Goal: Information Seeking & Learning: Learn about a topic

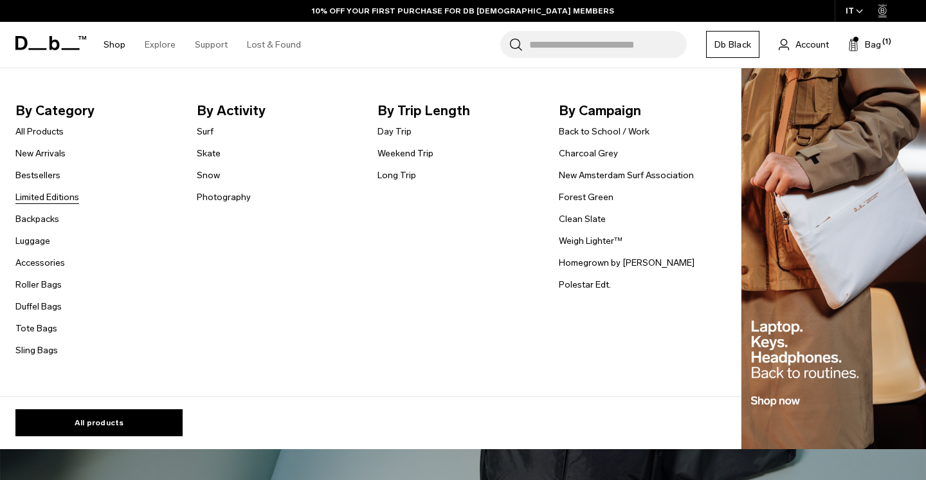
click at [54, 195] on link "Limited Editions" at bounding box center [47, 196] width 64 height 13
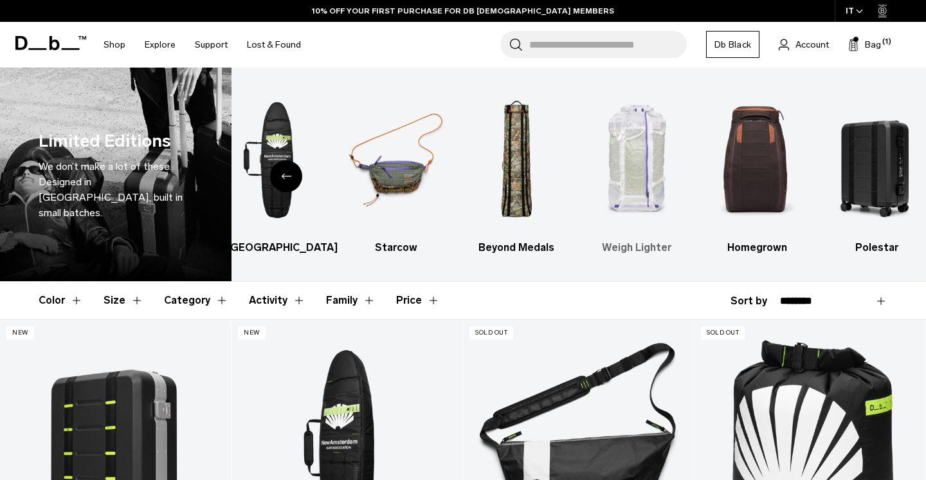
click at [647, 142] on img "4 / 6" at bounding box center [637, 160] width 98 height 147
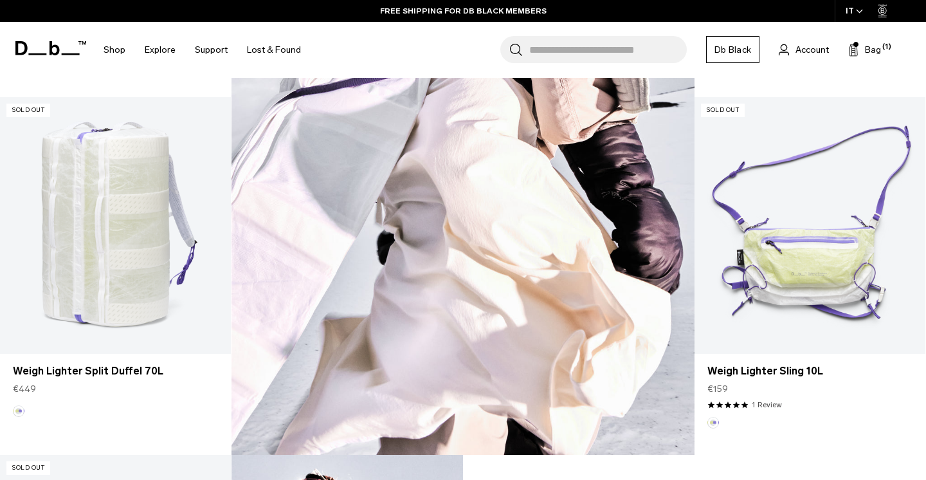
scroll to position [746, 0]
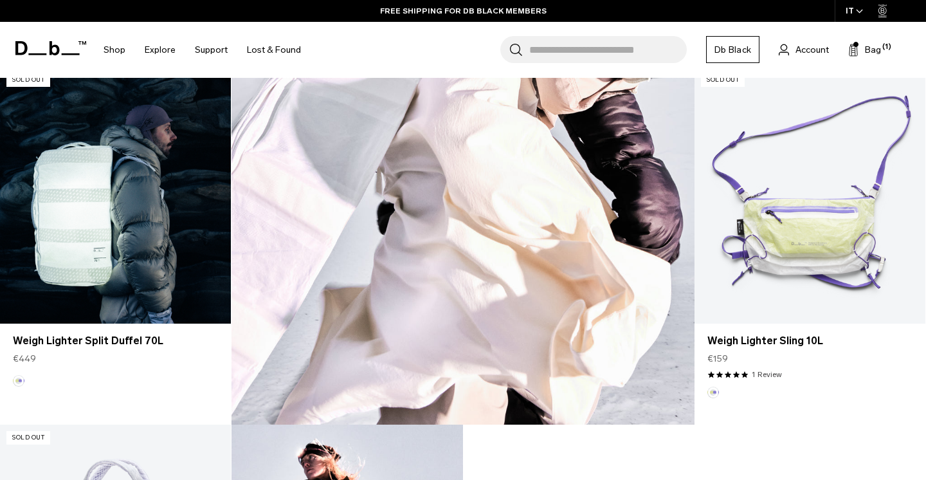
click at [145, 228] on link "Weigh Lighter Split Duffel 70L" at bounding box center [115, 195] width 231 height 256
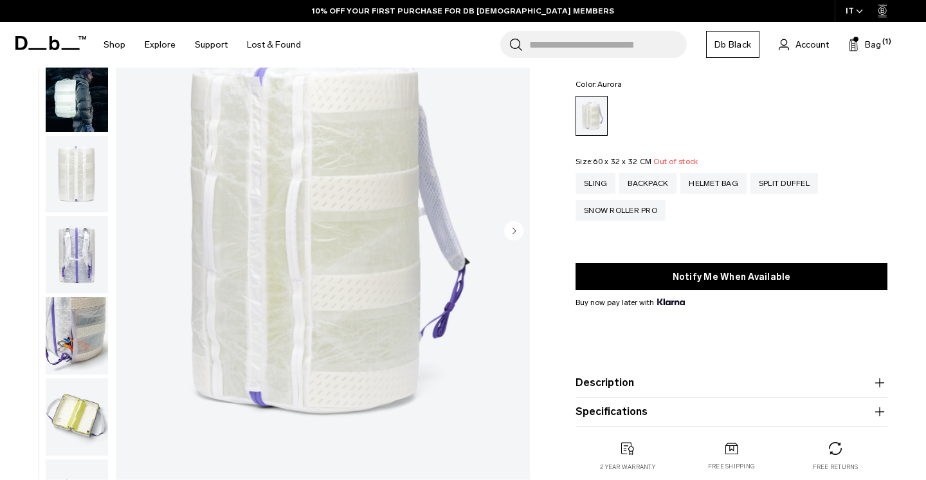
click at [512, 231] on circle "Next slide" at bounding box center [513, 229] width 19 height 19
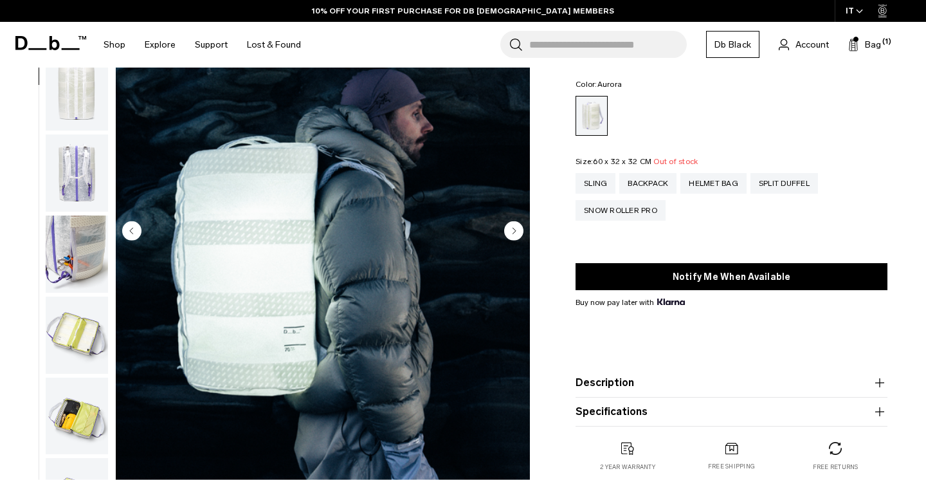
click at [515, 231] on icon "Next slide" at bounding box center [514, 231] width 3 height 6
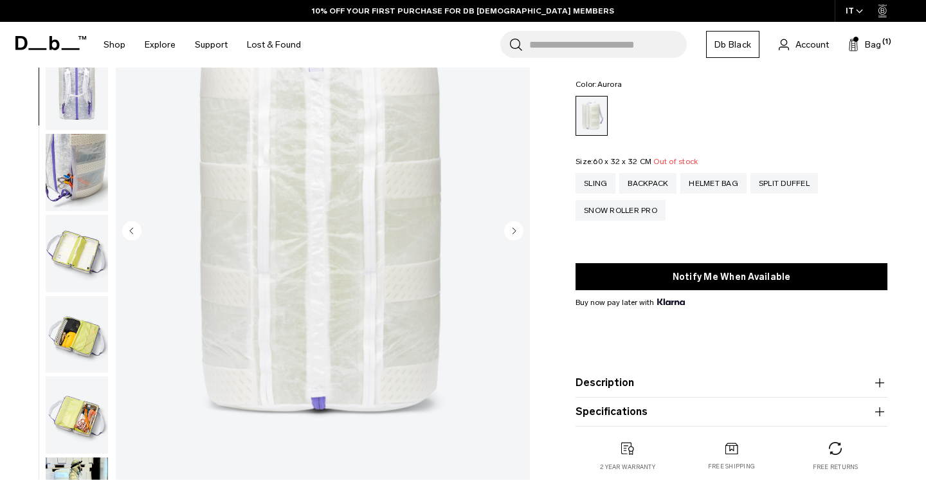
click at [515, 231] on icon "Next slide" at bounding box center [514, 231] width 3 height 6
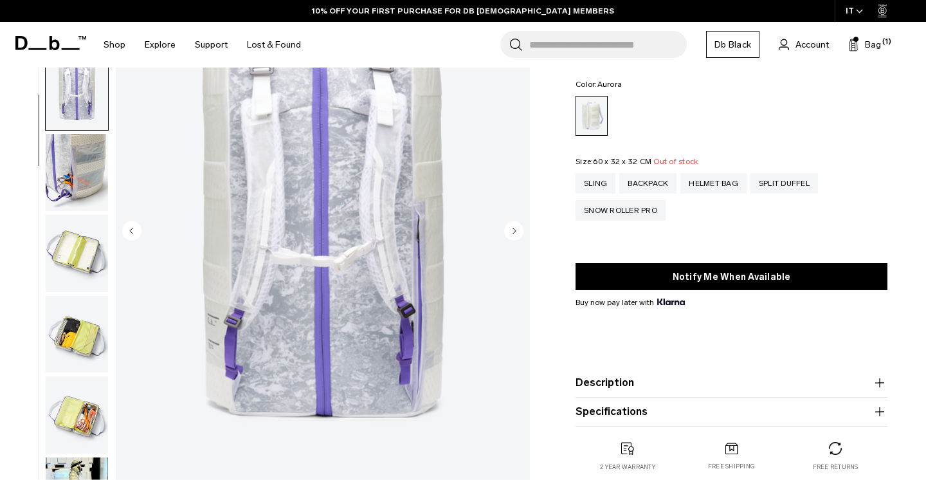
scroll to position [245, 0]
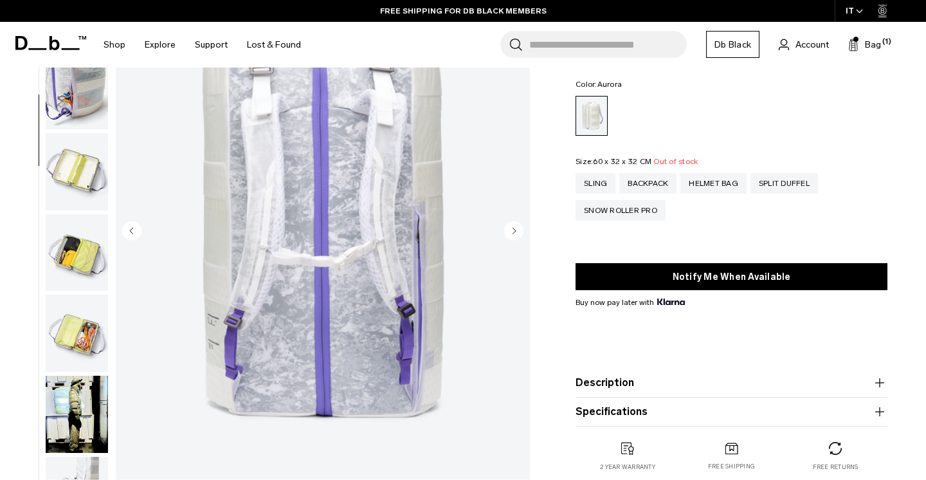
click at [514, 230] on icon "Next slide" at bounding box center [514, 231] width 3 height 6
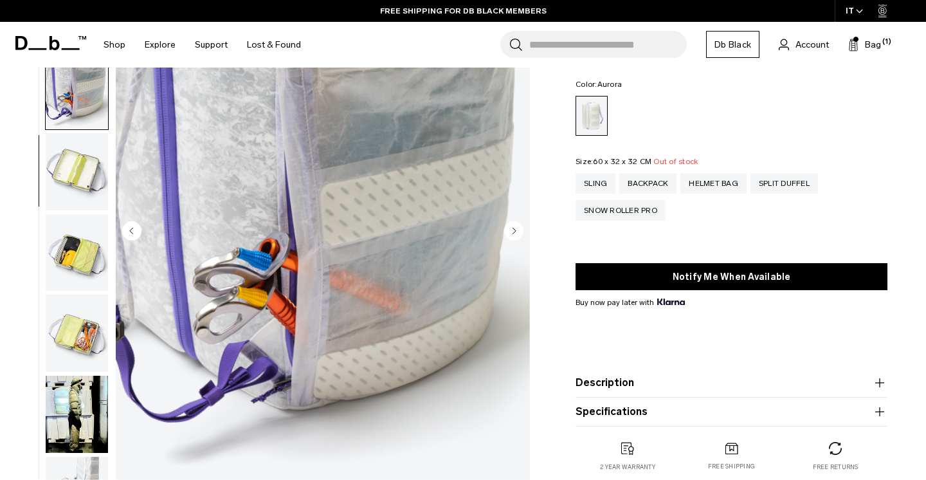
scroll to position [327, 0]
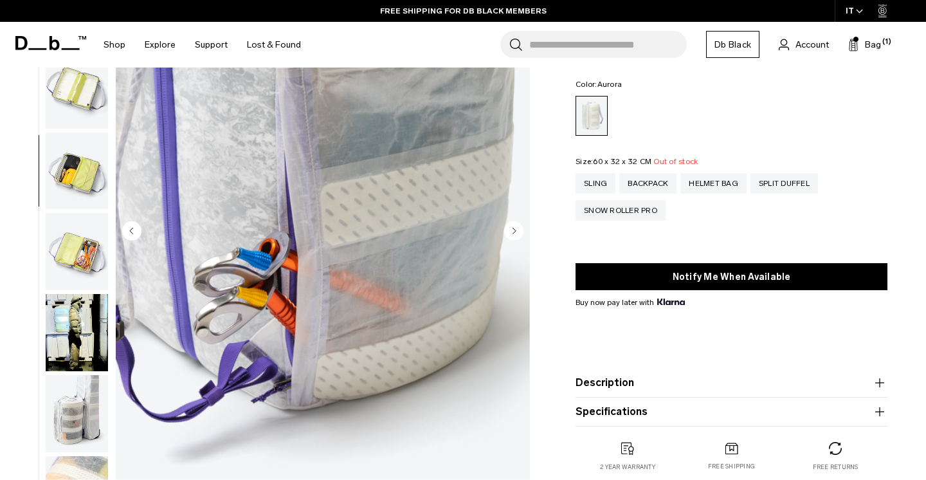
click at [514, 230] on icon "Next slide" at bounding box center [514, 231] width 3 height 6
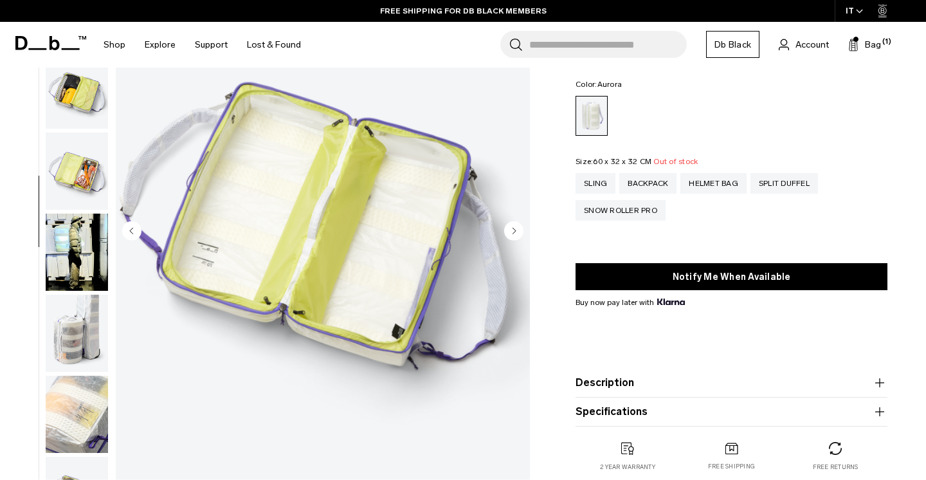
scroll to position [409, 0]
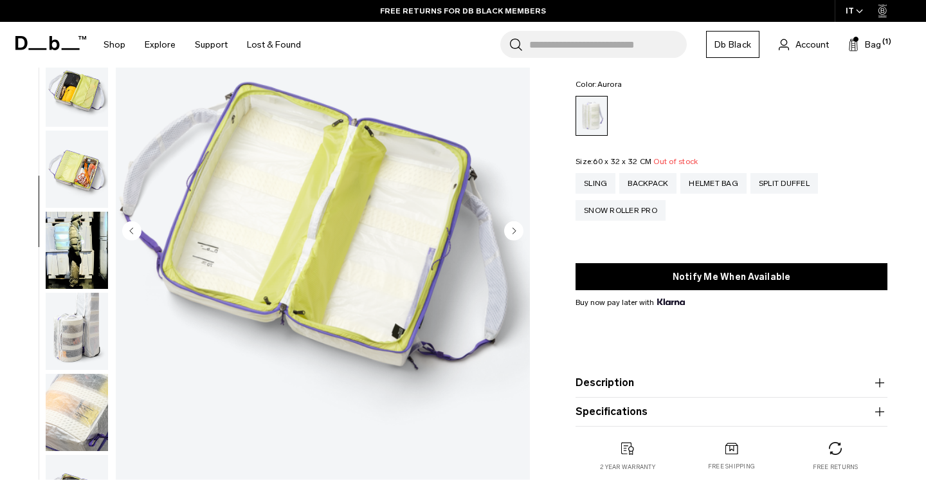
click at [514, 230] on icon "Next slide" at bounding box center [514, 231] width 3 height 6
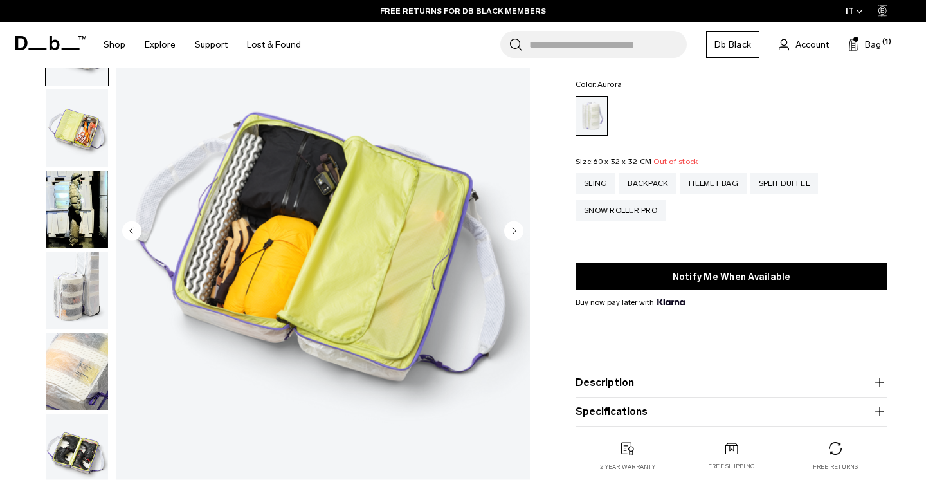
click at [514, 230] on icon "Next slide" at bounding box center [514, 231] width 3 height 6
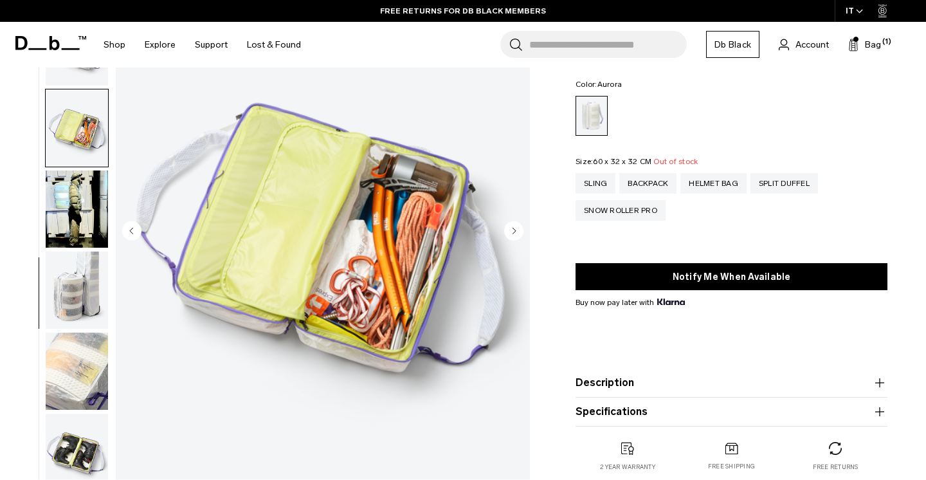
click at [514, 230] on icon "Next slide" at bounding box center [514, 231] width 3 height 6
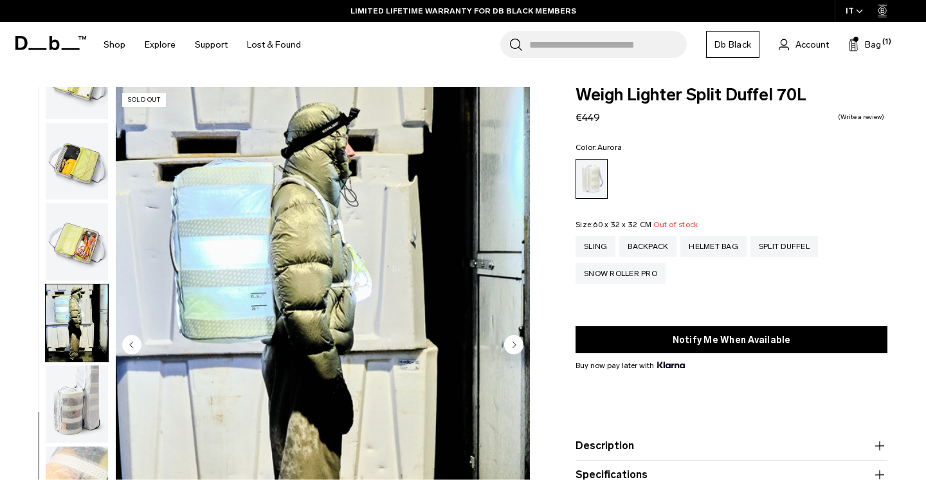
scroll to position [0, 0]
click at [509, 338] on circle "Next slide" at bounding box center [513, 343] width 19 height 19
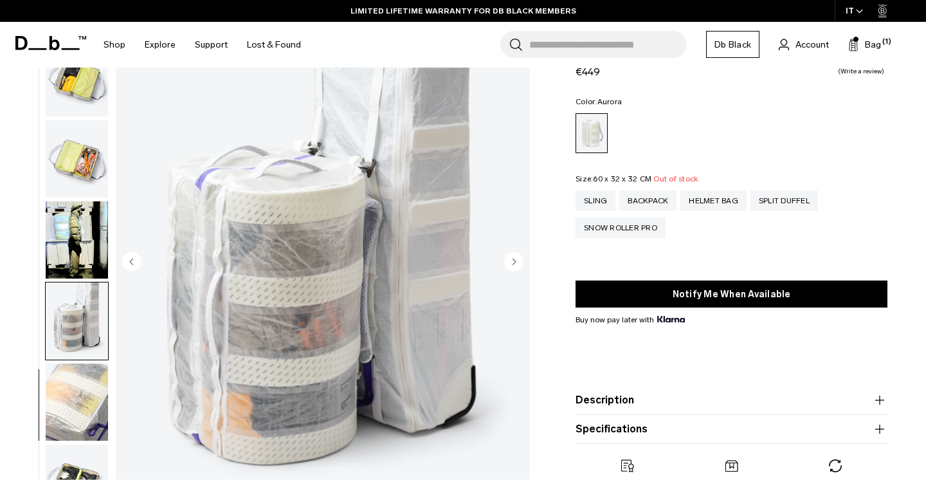
scroll to position [87, 0]
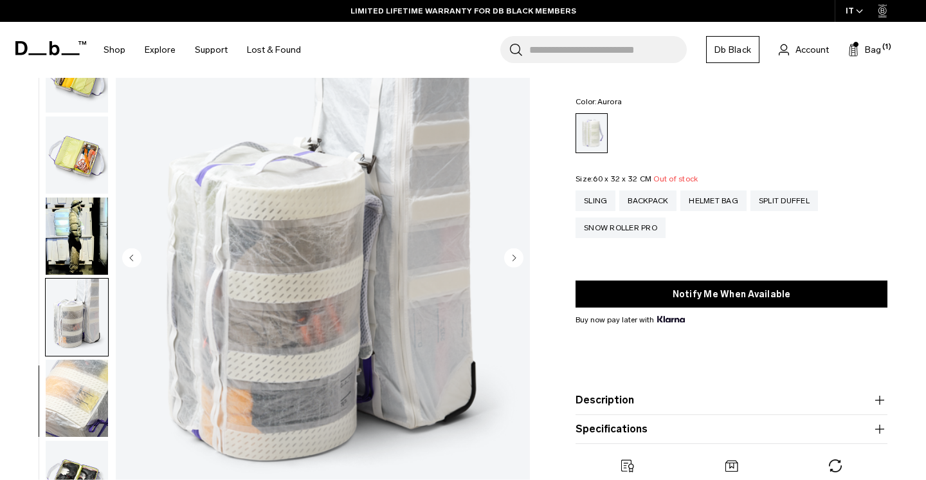
click at [517, 256] on circle "Next slide" at bounding box center [513, 256] width 19 height 19
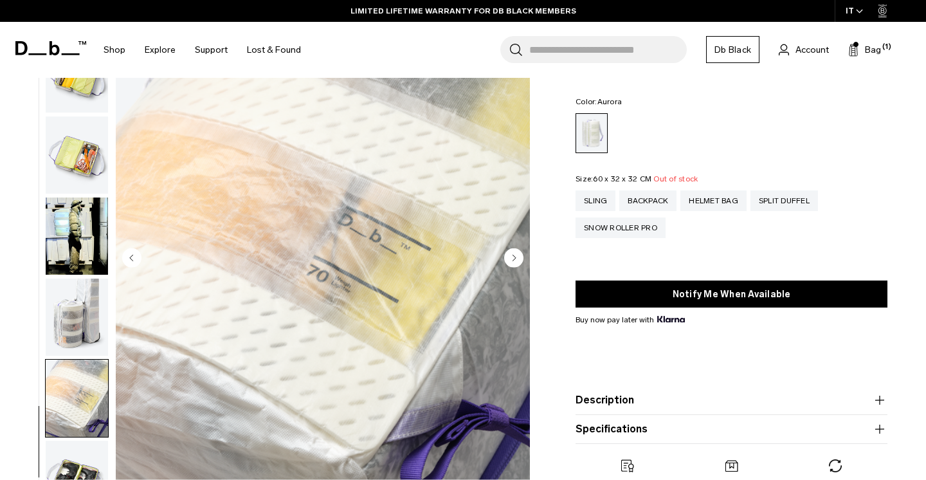
click at [517, 256] on circle "Next slide" at bounding box center [513, 256] width 19 height 19
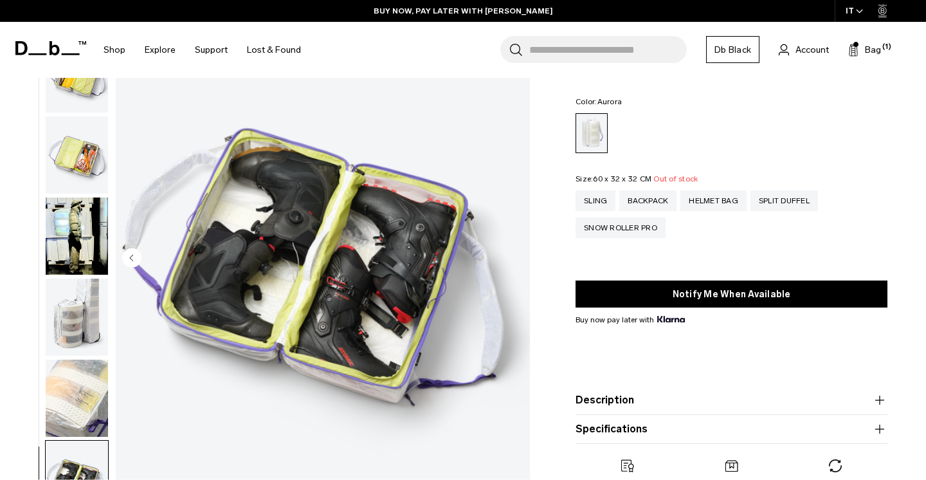
click at [517, 256] on img "12 / 12" at bounding box center [323, 258] width 414 height 517
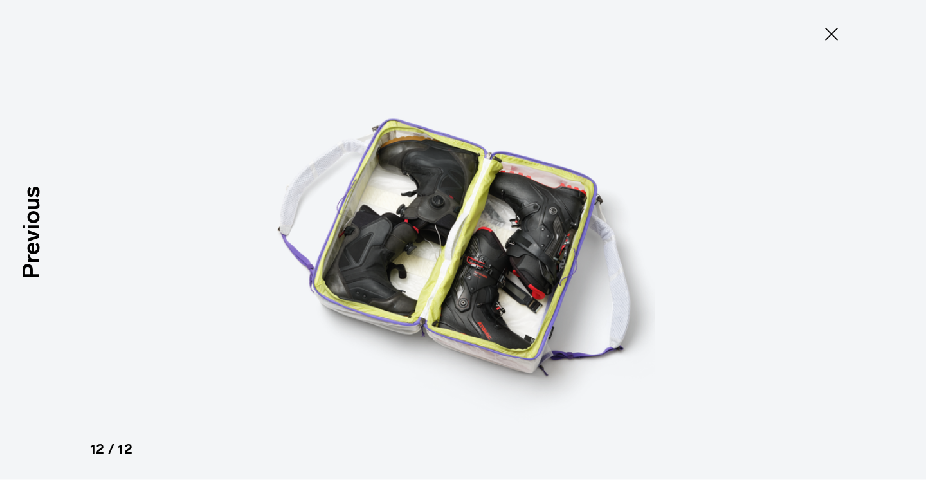
click at [813, 60] on div at bounding box center [463, 240] width 926 height 480
click at [841, 29] on button "Close" at bounding box center [831, 34] width 42 height 27
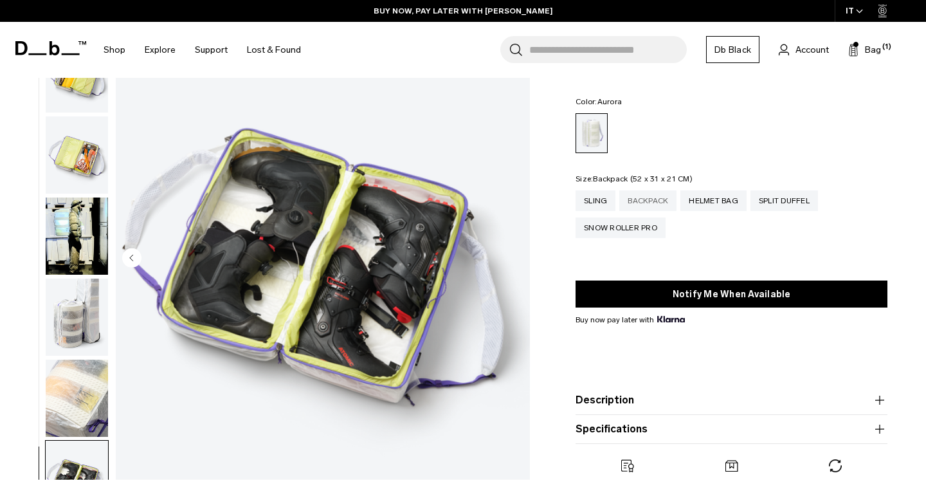
click at [654, 203] on div "Backpack" at bounding box center [647, 200] width 57 height 21
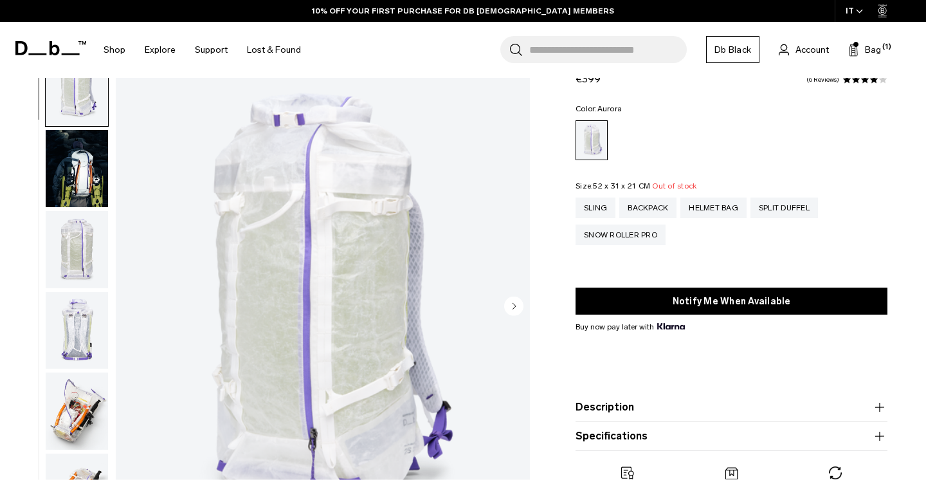
scroll to position [364, 0]
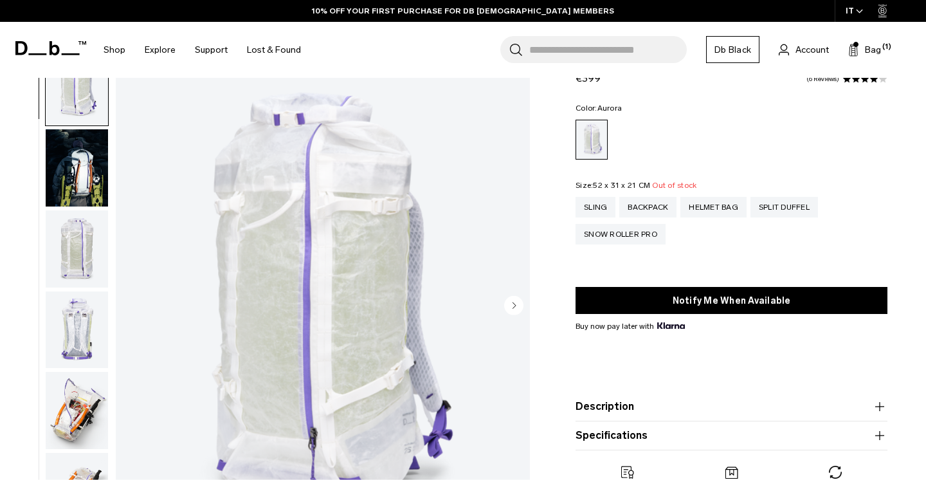
click at [514, 304] on icon "Next slide" at bounding box center [513, 305] width 19 height 19
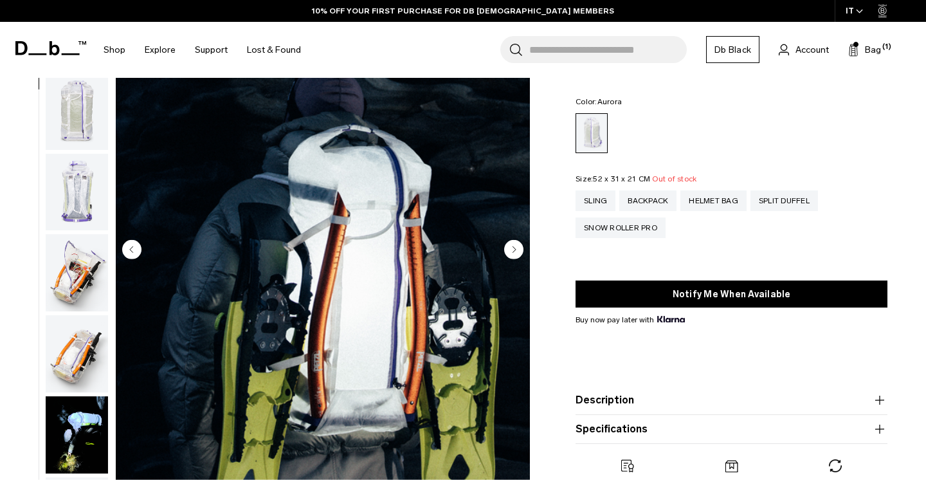
scroll to position [424, 0]
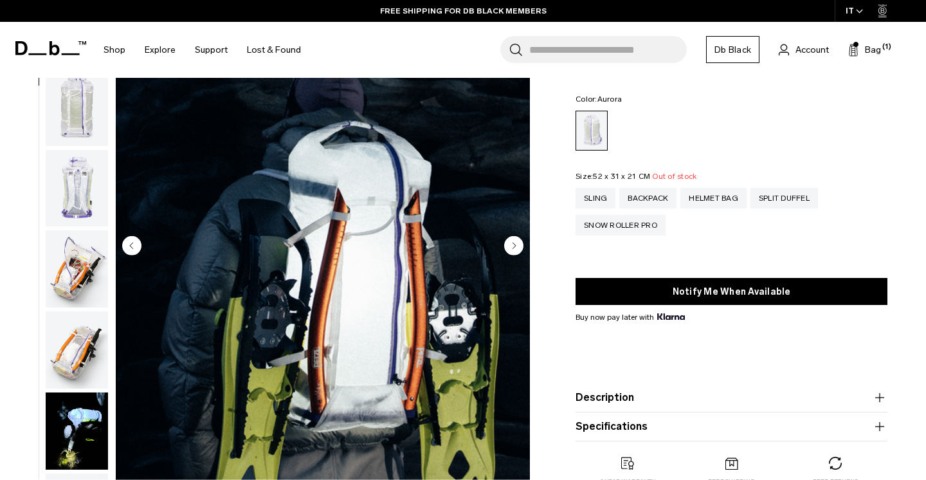
click at [512, 248] on circle "Next slide" at bounding box center [513, 245] width 19 height 19
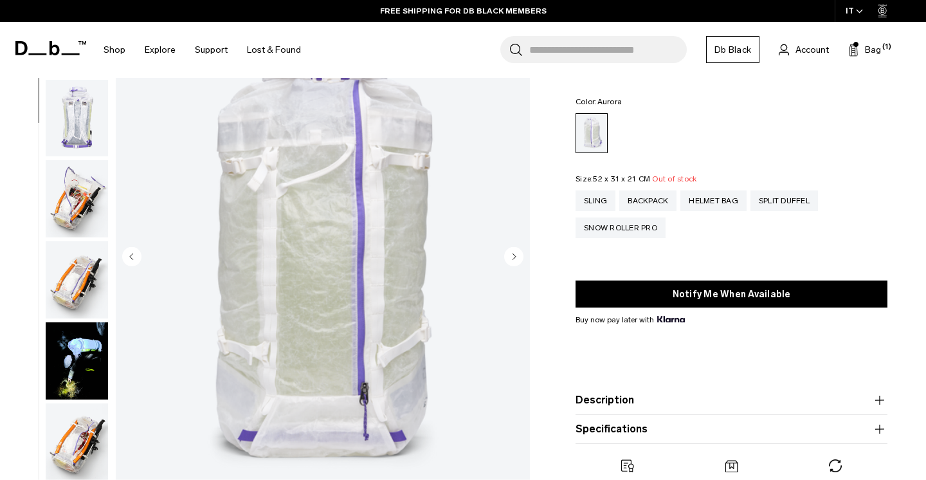
scroll to position [413, 0]
click at [514, 253] on circle "Next slide" at bounding box center [513, 256] width 19 height 19
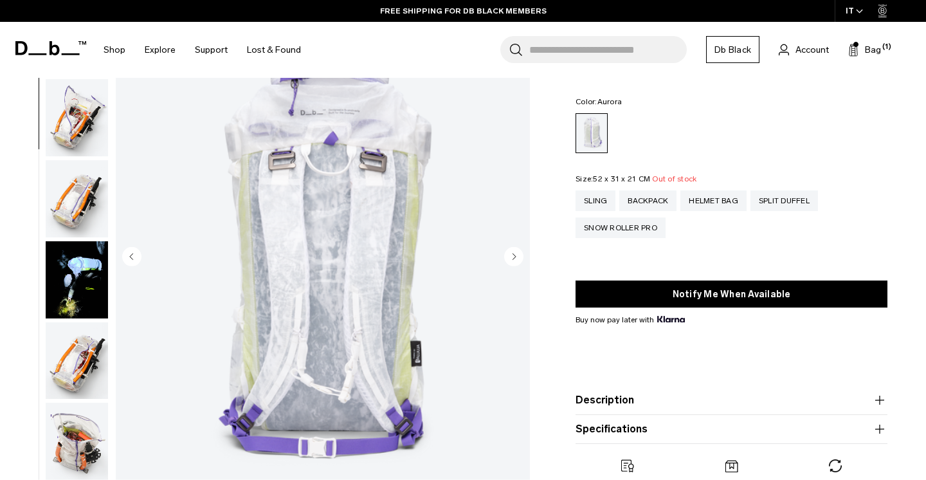
scroll to position [244, 0]
click at [514, 253] on circle "Next slide" at bounding box center [513, 256] width 19 height 19
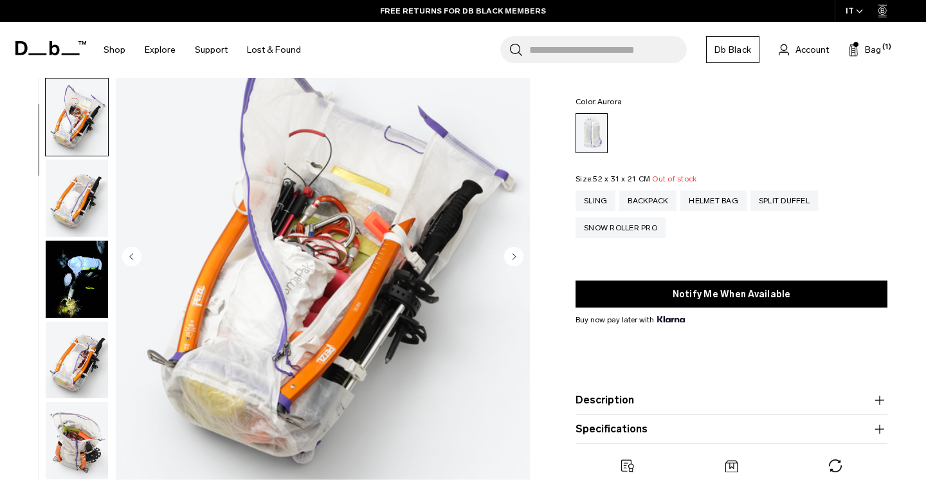
scroll to position [326, 0]
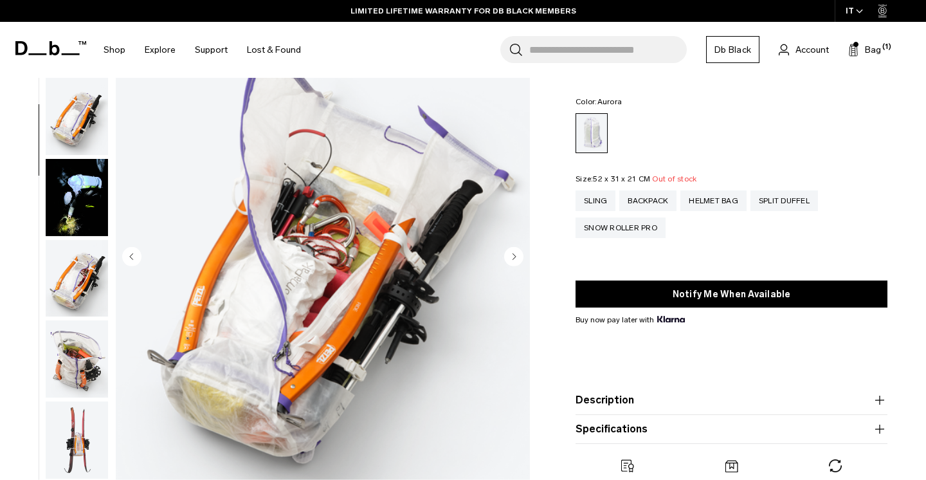
click at [514, 253] on circle "Next slide" at bounding box center [513, 256] width 19 height 19
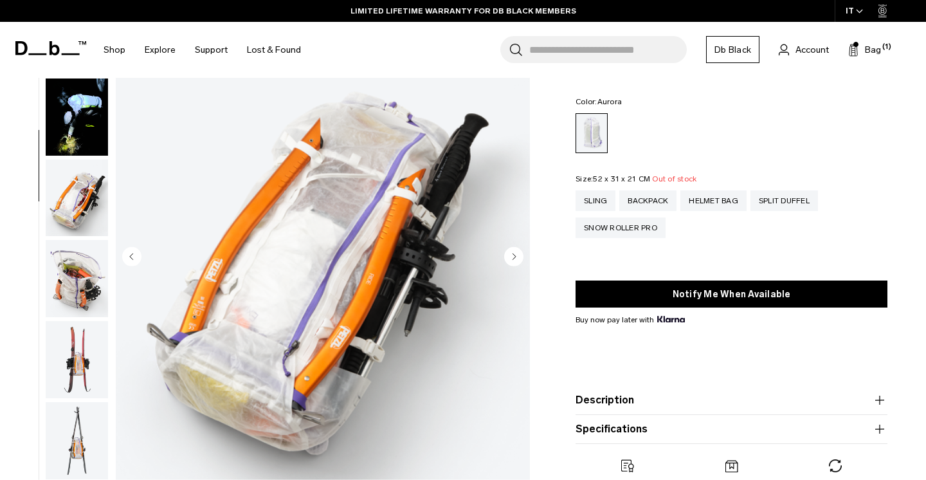
scroll to position [408, 0]
click at [514, 253] on circle "Next slide" at bounding box center [513, 256] width 19 height 19
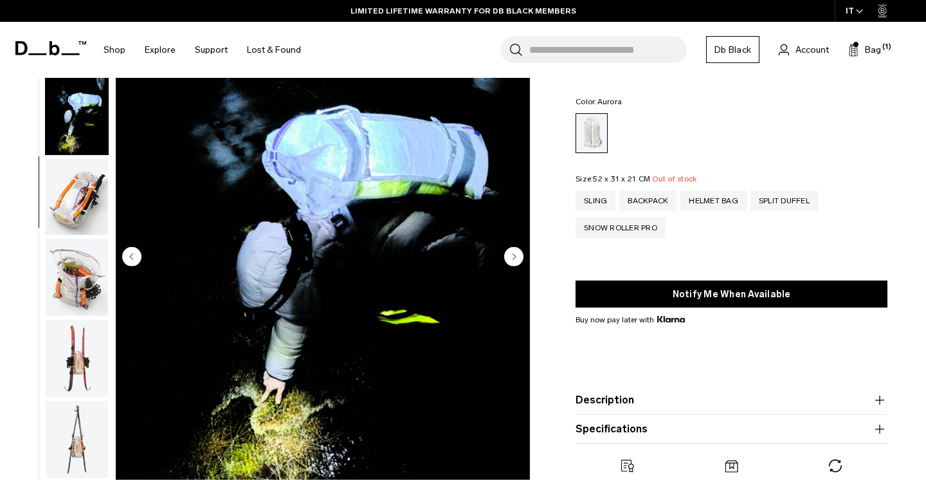
scroll to position [489, 0]
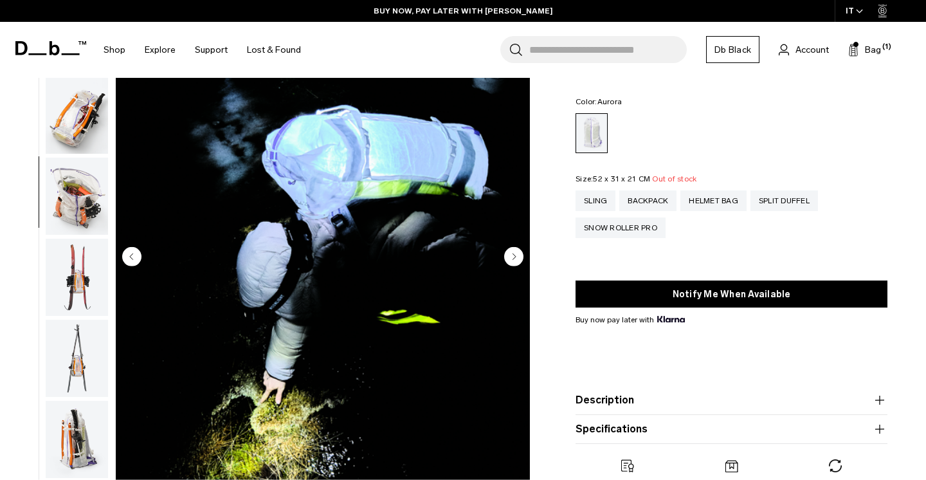
click at [514, 253] on circle "Next slide" at bounding box center [513, 256] width 19 height 19
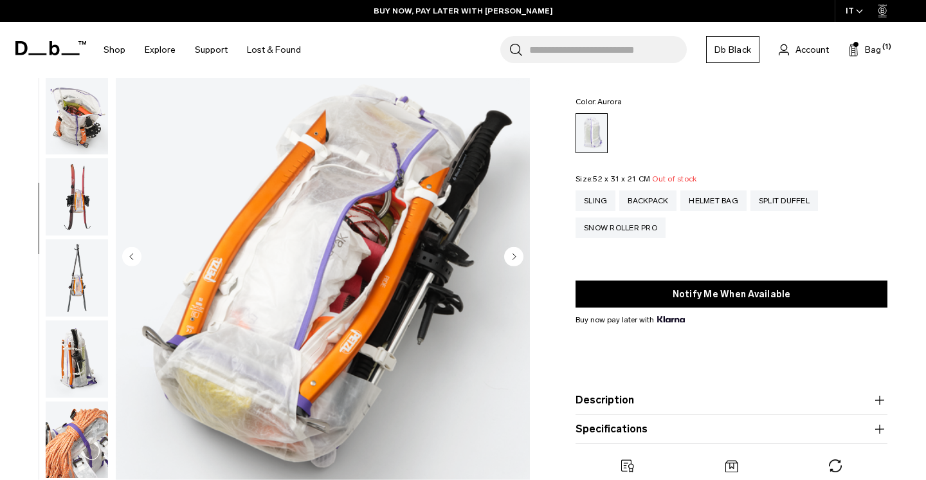
scroll to position [570, 0]
click at [514, 253] on circle "Next slide" at bounding box center [513, 256] width 19 height 19
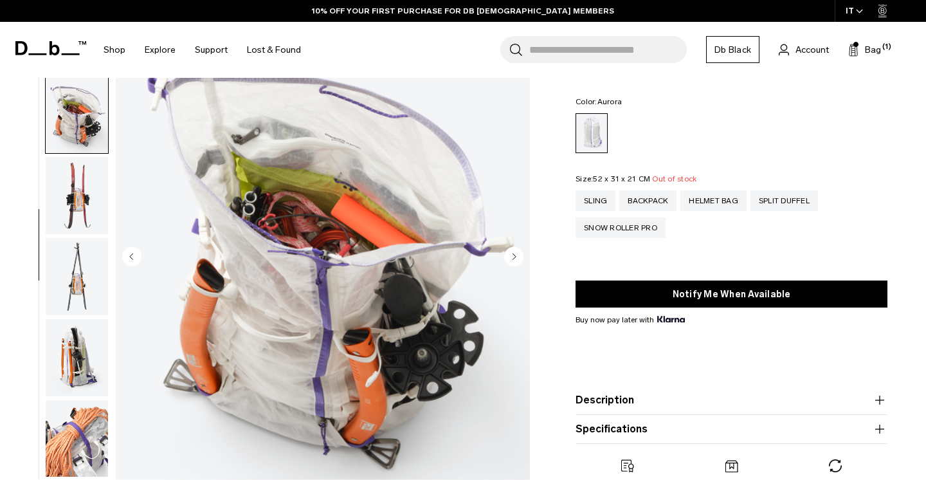
scroll to position [652, 0]
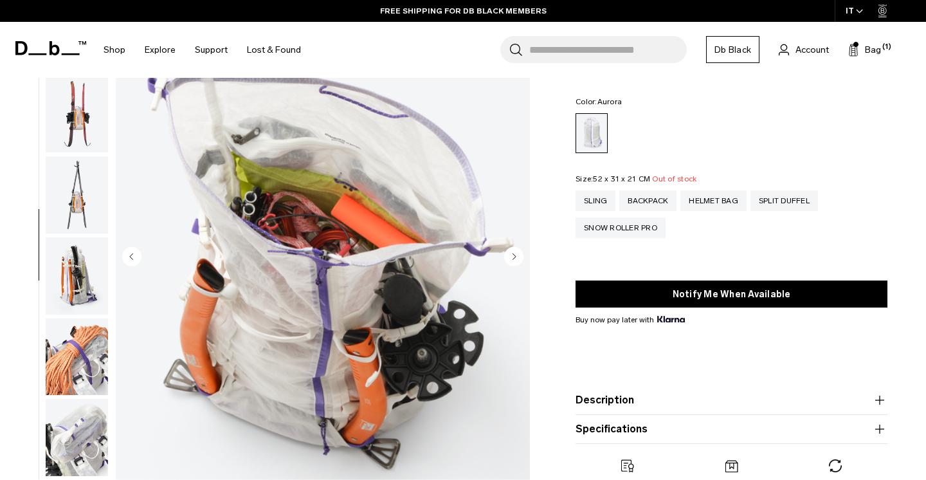
click at [514, 253] on circle "Next slide" at bounding box center [513, 256] width 19 height 19
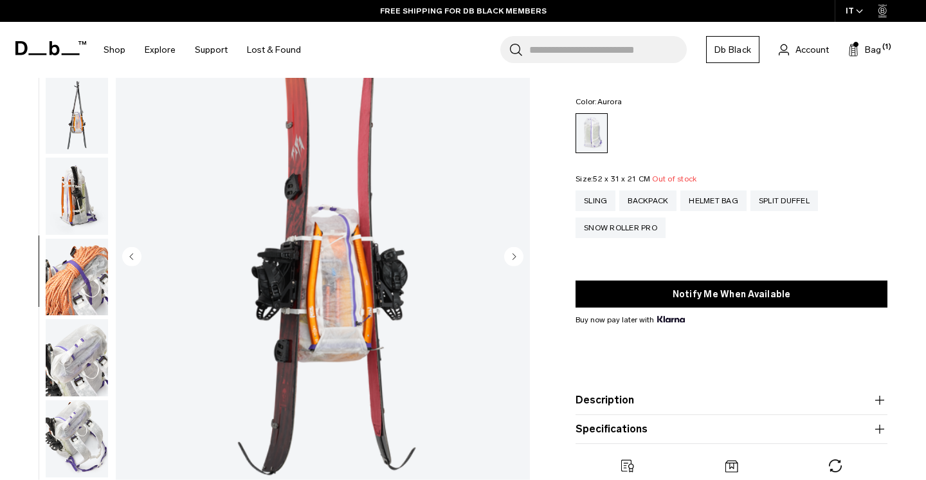
scroll to position [733, 0]
click at [514, 253] on circle "Next slide" at bounding box center [513, 256] width 19 height 19
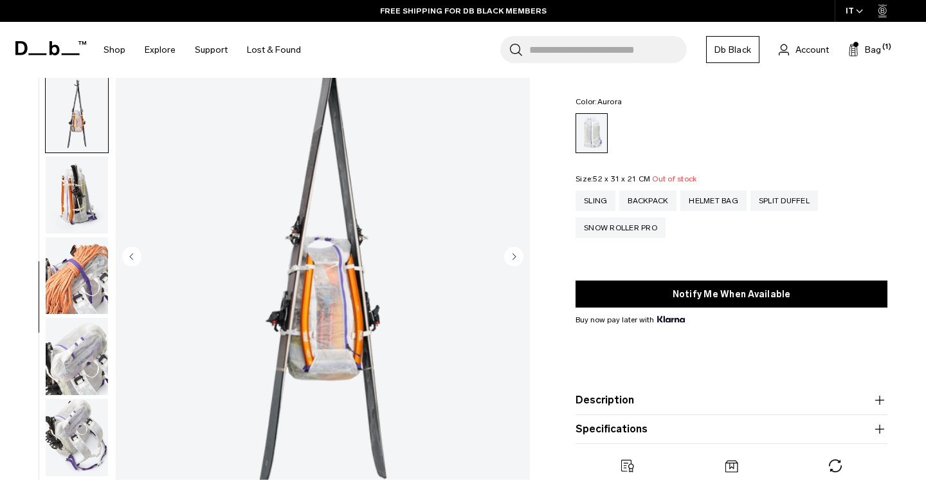
scroll to position [814, 0]
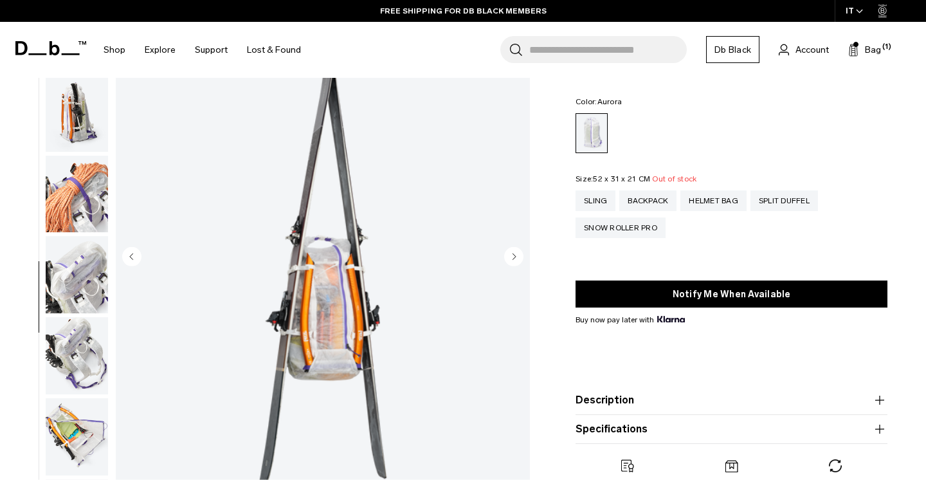
click at [514, 253] on circle "Next slide" at bounding box center [513, 256] width 19 height 19
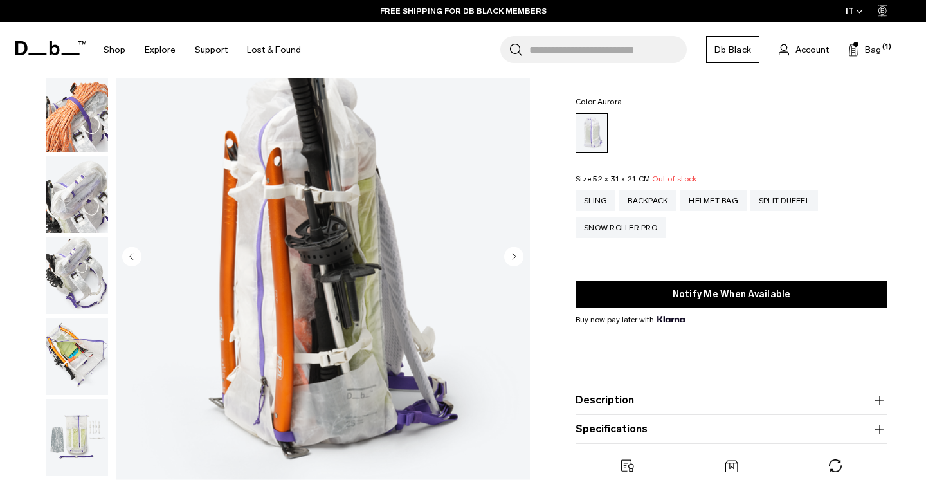
scroll to position [896, 0]
click at [514, 253] on circle "Next slide" at bounding box center [513, 256] width 19 height 19
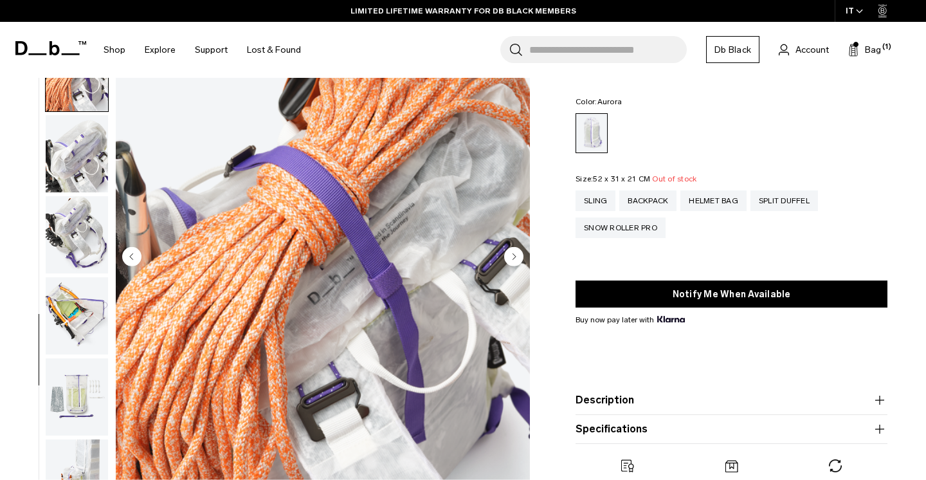
click at [514, 253] on circle "Next slide" at bounding box center [513, 256] width 19 height 19
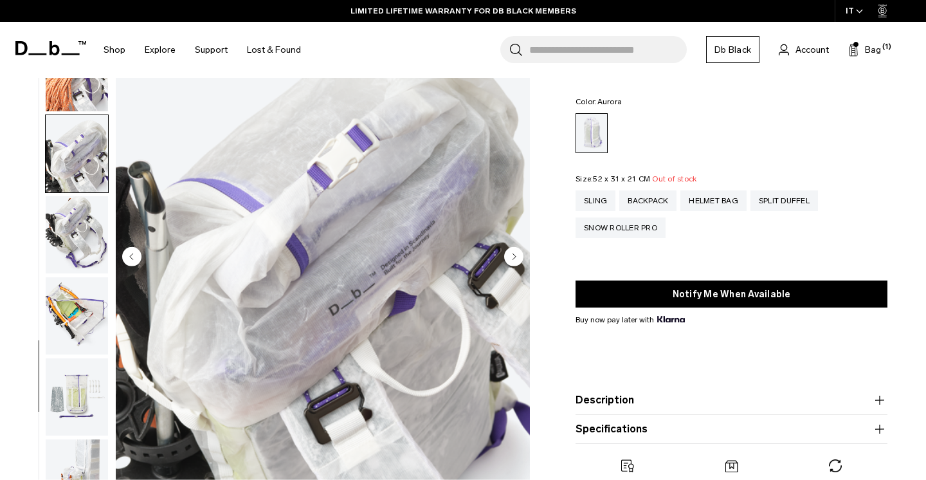
click at [514, 253] on circle "Next slide" at bounding box center [513, 256] width 19 height 19
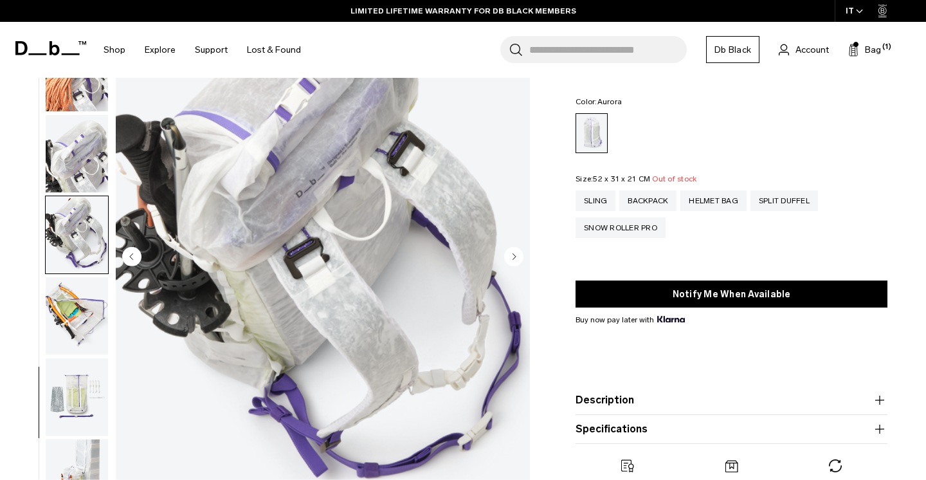
click at [514, 253] on circle "Next slide" at bounding box center [513, 256] width 19 height 19
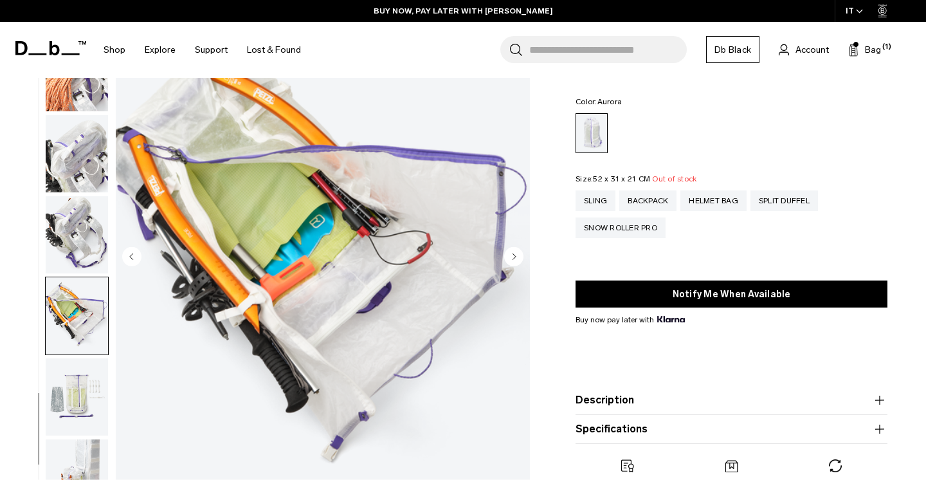
click at [514, 252] on circle "Next slide" at bounding box center [513, 256] width 19 height 19
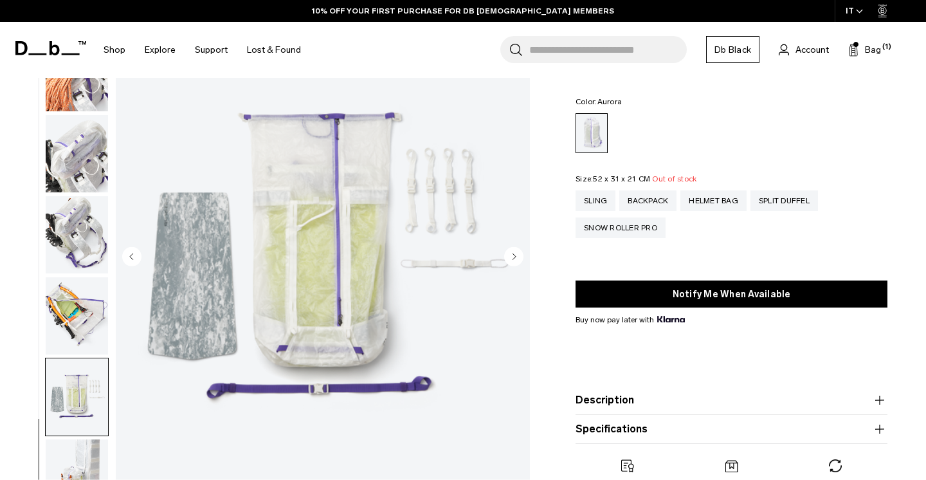
click at [514, 252] on circle "Next slide" at bounding box center [513, 256] width 19 height 19
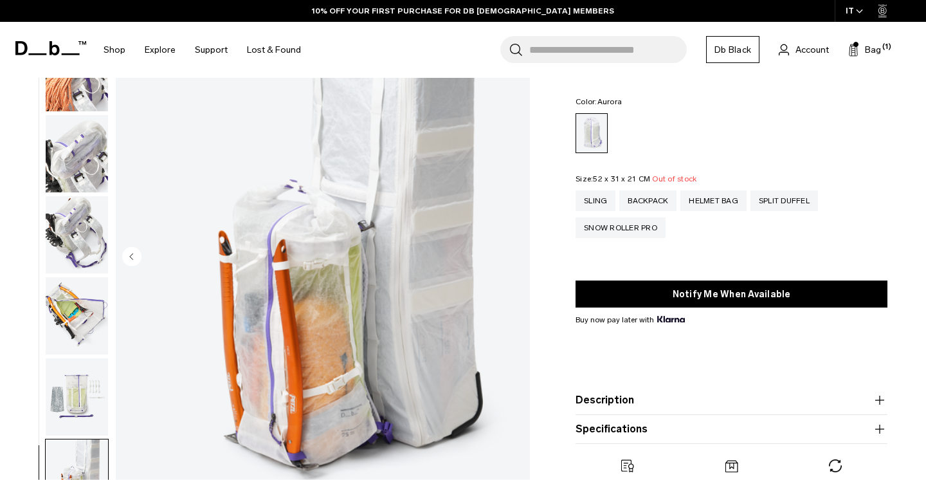
click at [514, 253] on img "18 / 18" at bounding box center [323, 257] width 414 height 517
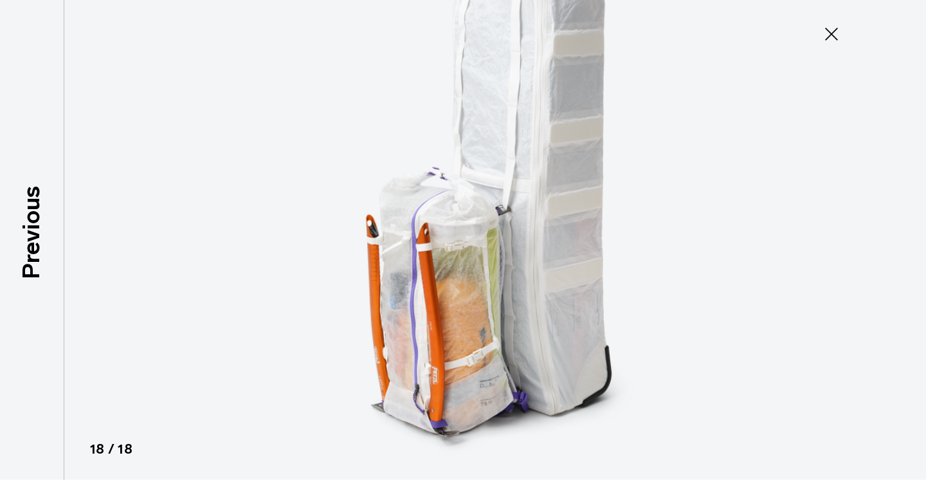
click at [827, 33] on icon at bounding box center [831, 34] width 21 height 21
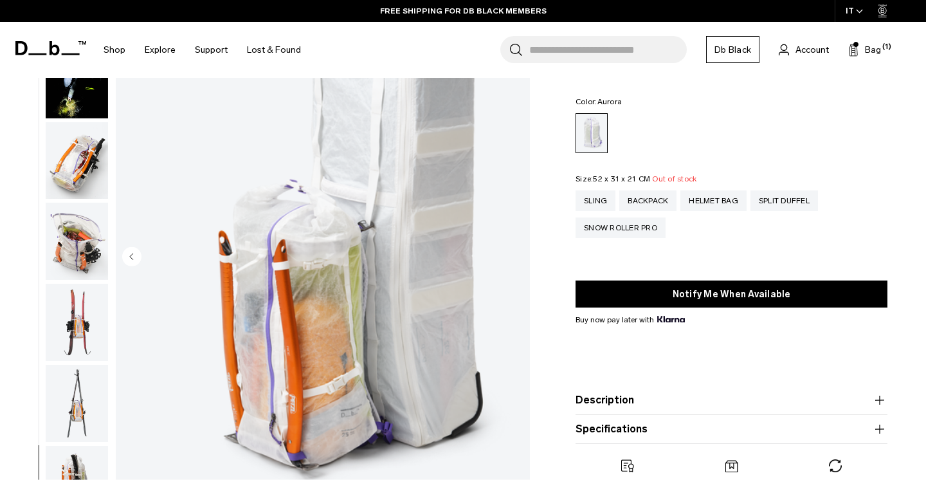
scroll to position [355, 0]
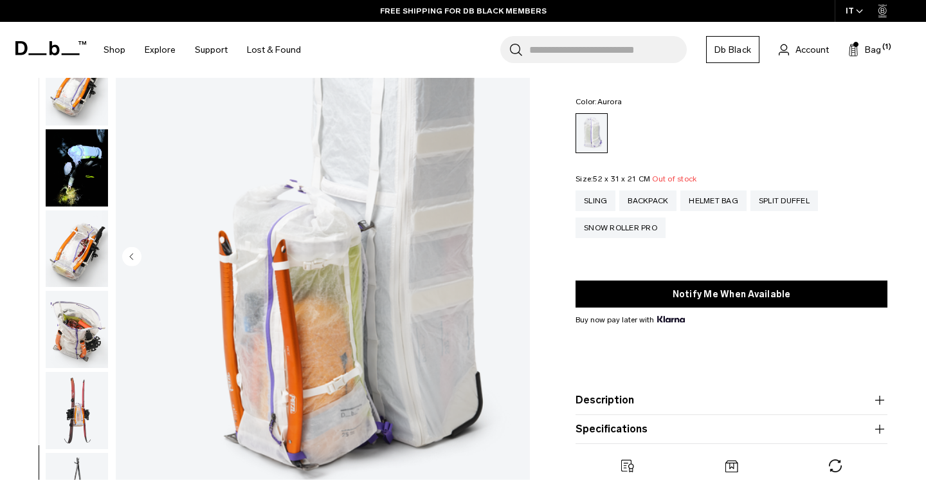
click at [66, 267] on img "button" at bounding box center [77, 248] width 62 height 77
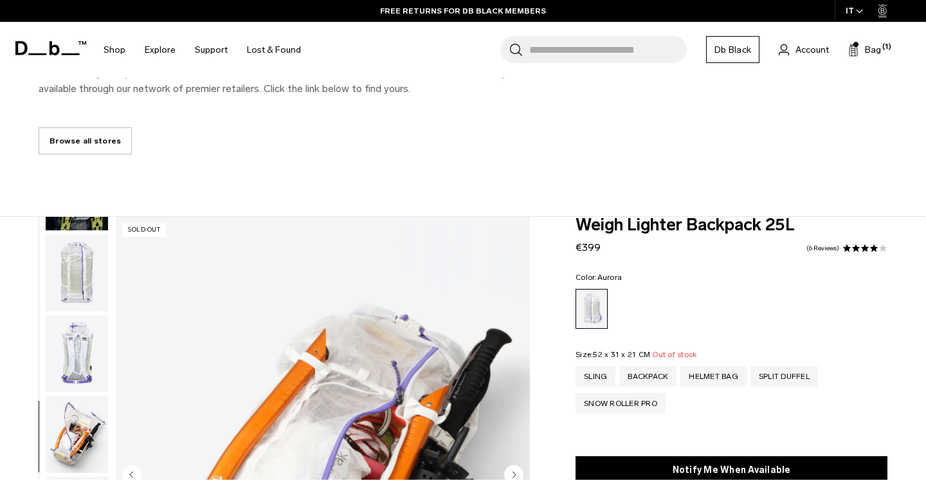
scroll to position [130, 0]
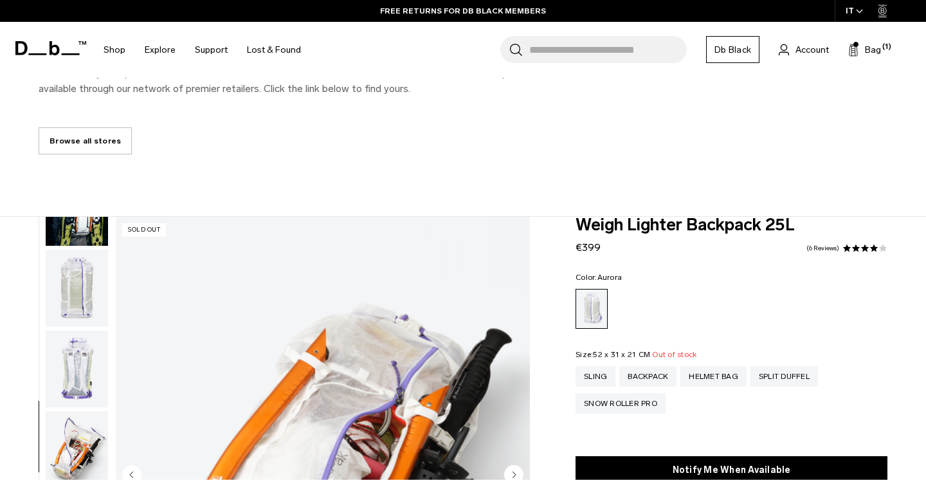
click at [80, 350] on img "button" at bounding box center [77, 368] width 62 height 77
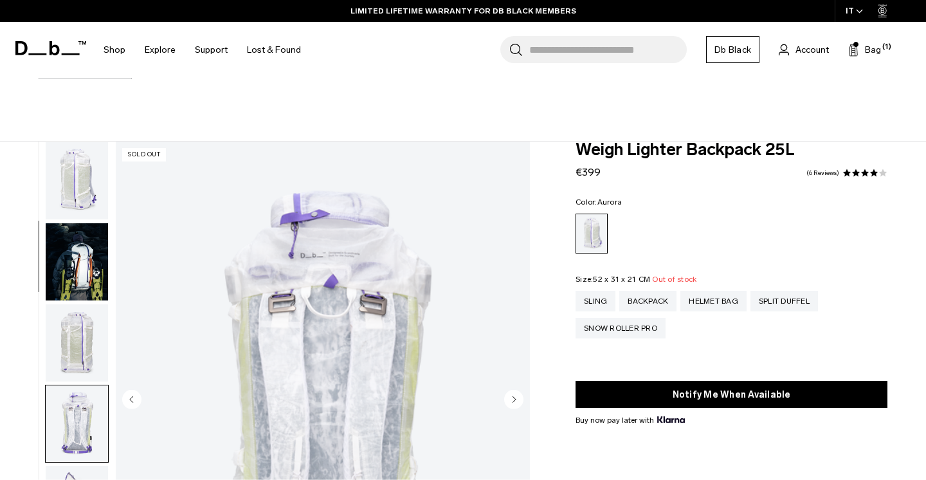
scroll to position [265, 0]
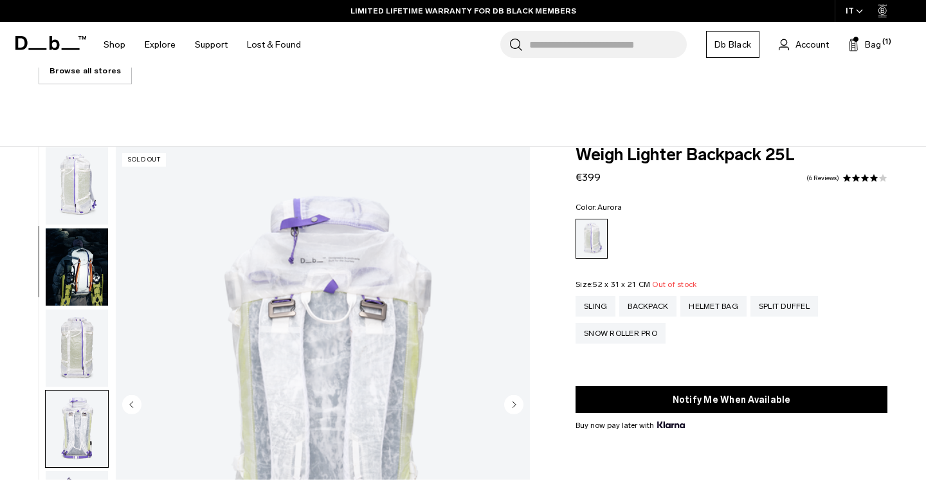
click at [82, 340] on img "button" at bounding box center [77, 347] width 62 height 77
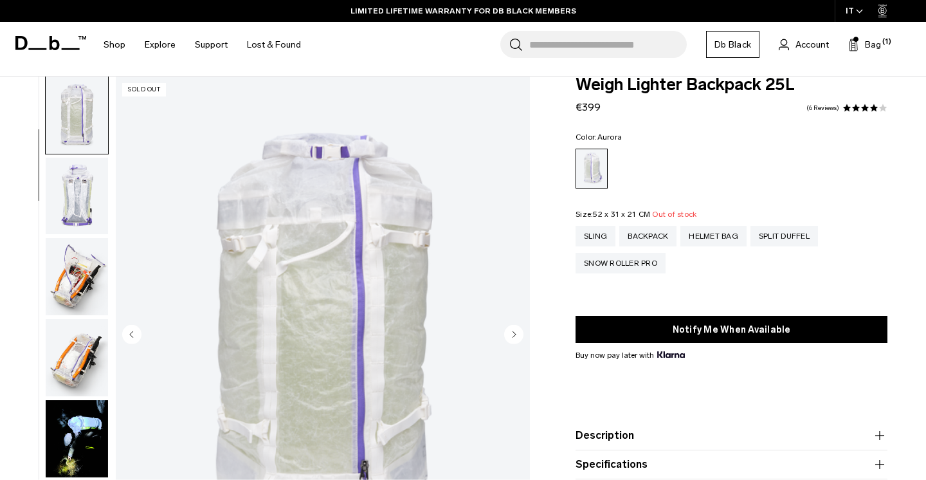
scroll to position [339, 0]
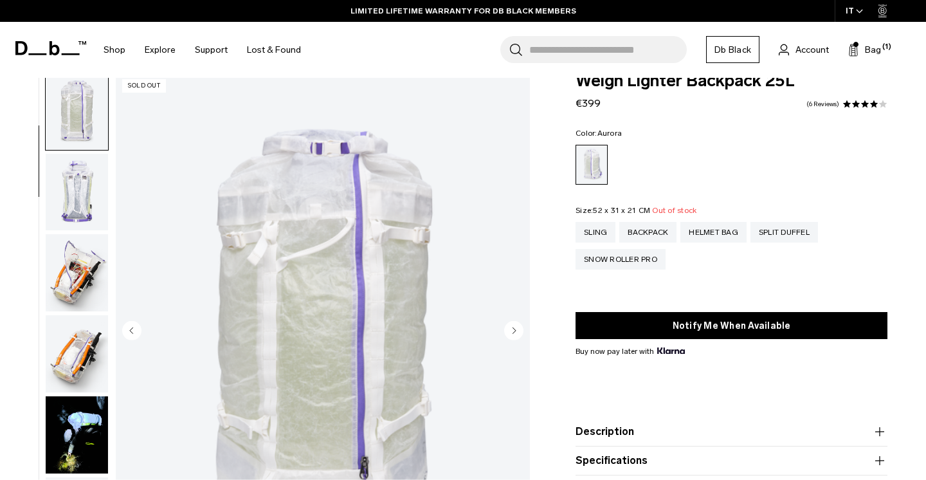
click at [426, 293] on img "3 / 18" at bounding box center [323, 331] width 414 height 517
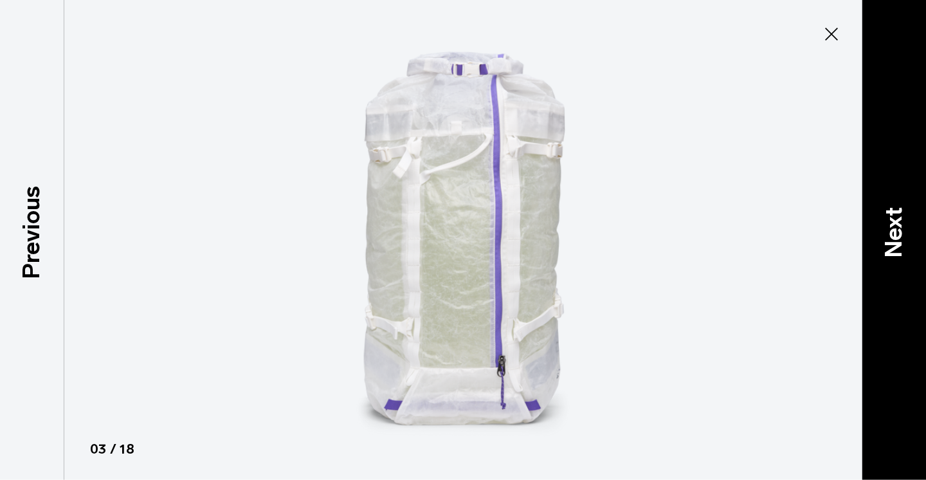
click at [886, 219] on p "Next" at bounding box center [893, 231] width 35 height 51
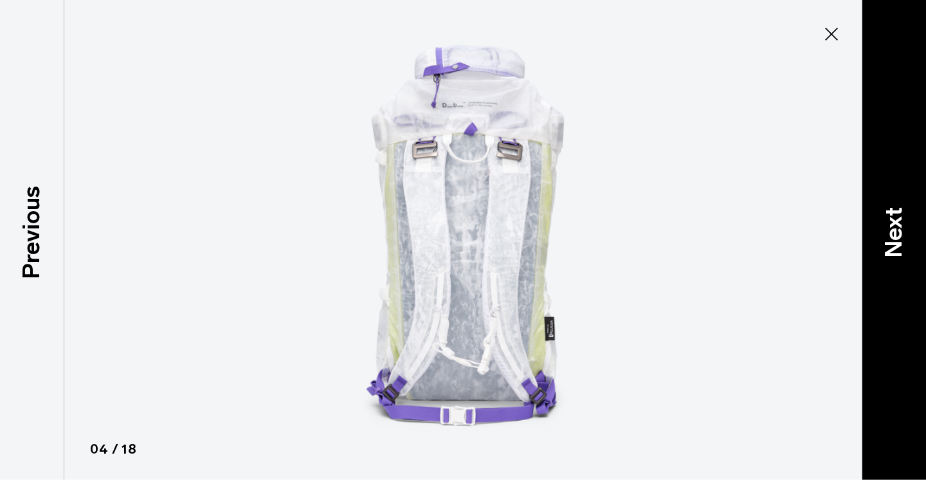
click at [886, 219] on p "Next" at bounding box center [893, 231] width 35 height 51
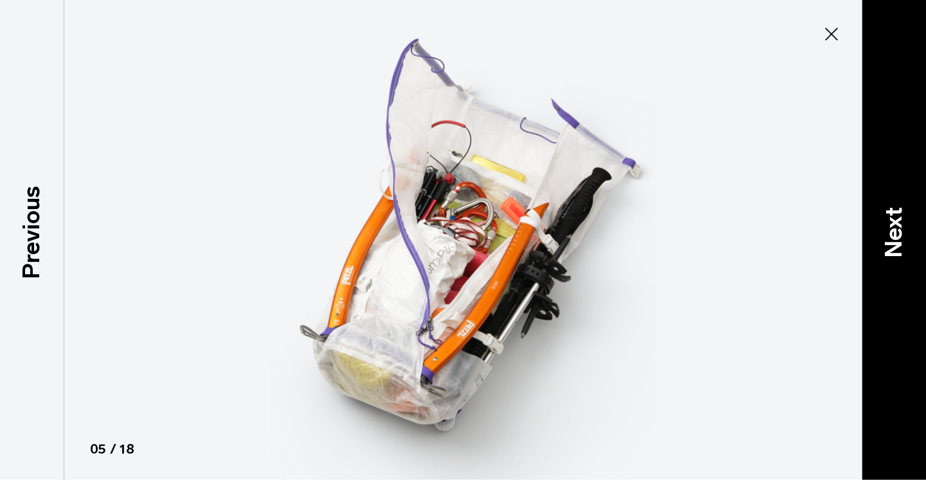
click at [886, 219] on p "Next" at bounding box center [893, 231] width 35 height 51
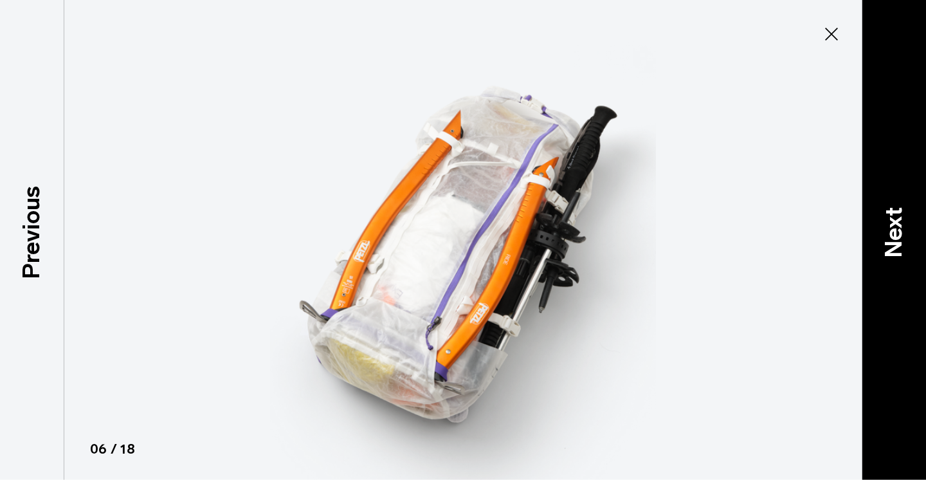
click at [886, 219] on p "Next" at bounding box center [893, 231] width 35 height 51
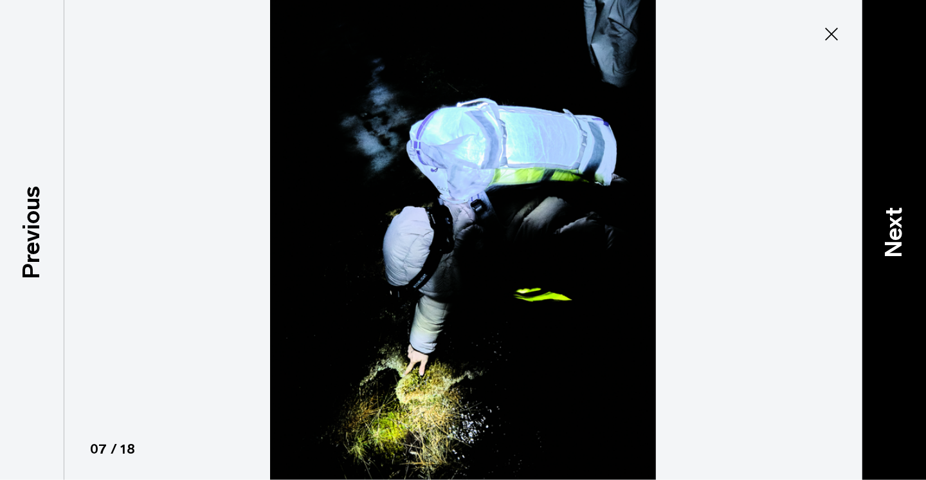
click at [886, 219] on p "Next" at bounding box center [893, 231] width 35 height 51
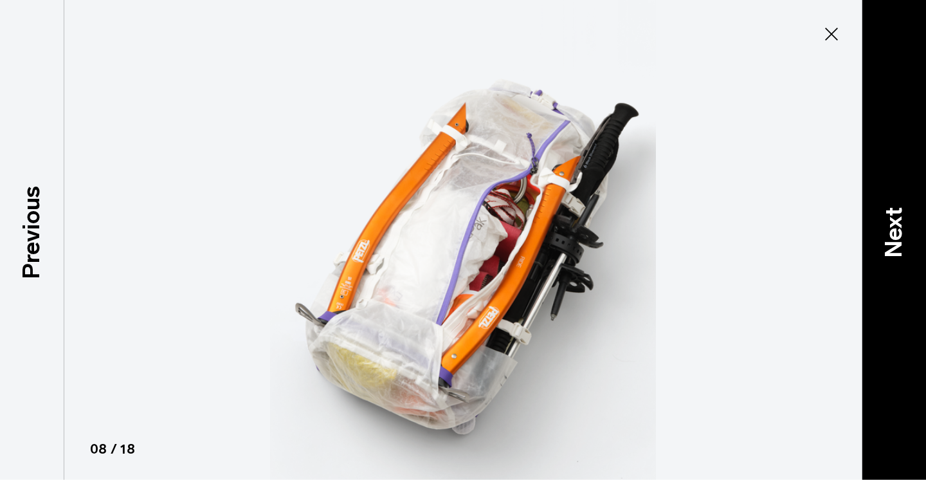
click at [886, 219] on p "Next" at bounding box center [893, 231] width 35 height 51
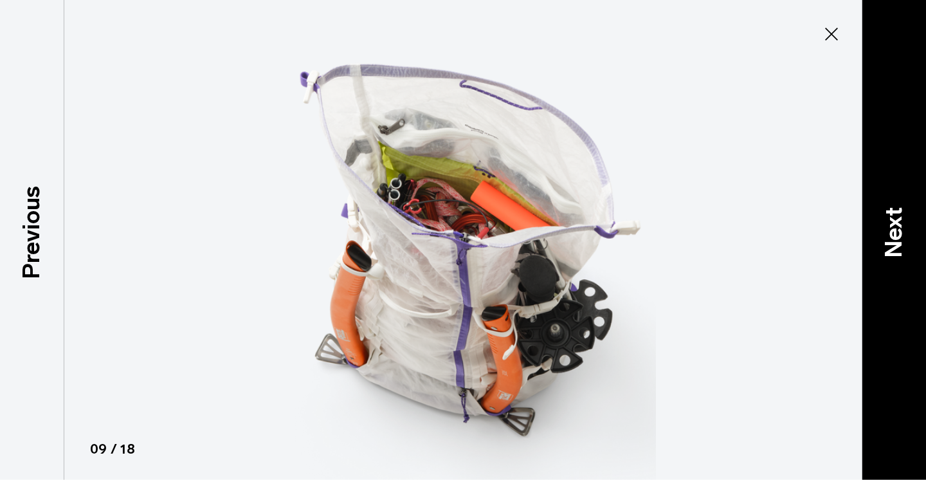
click at [886, 219] on p "Next" at bounding box center [893, 231] width 35 height 51
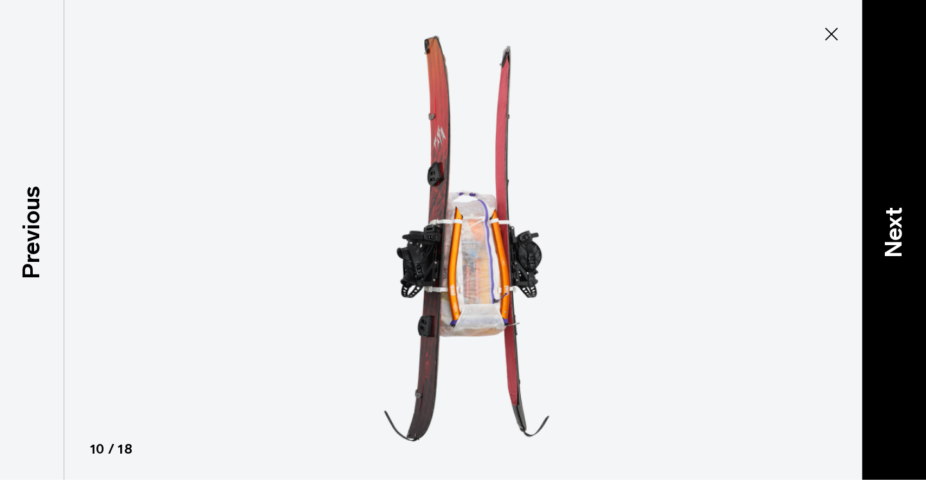
click at [886, 219] on p "Next" at bounding box center [893, 231] width 35 height 51
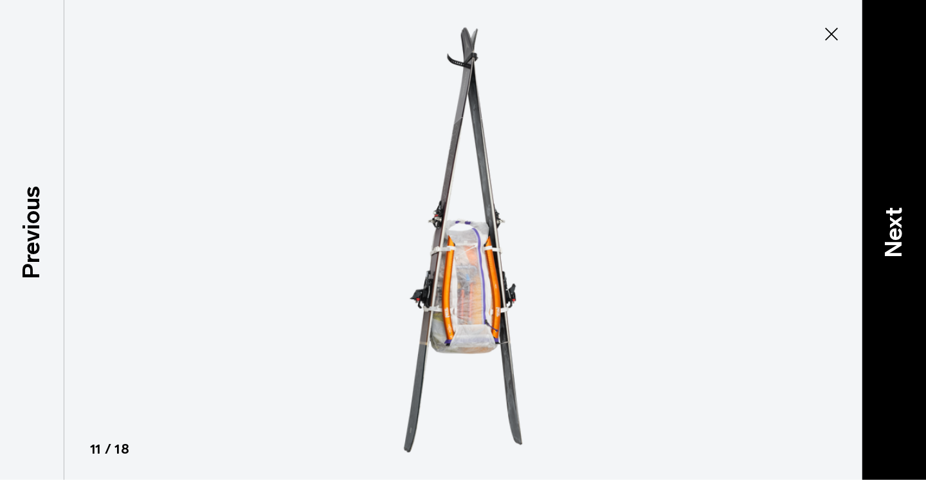
click at [886, 219] on p "Next" at bounding box center [893, 231] width 35 height 51
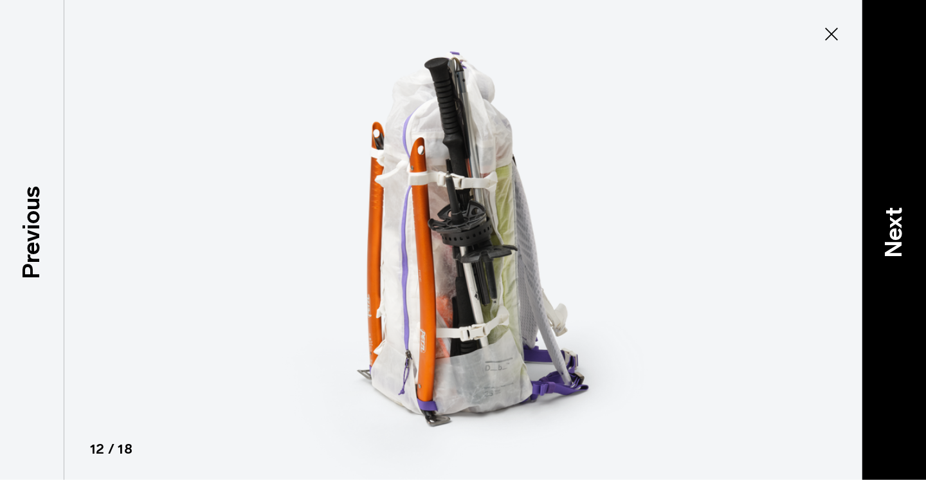
click at [886, 219] on p "Next" at bounding box center [893, 231] width 35 height 51
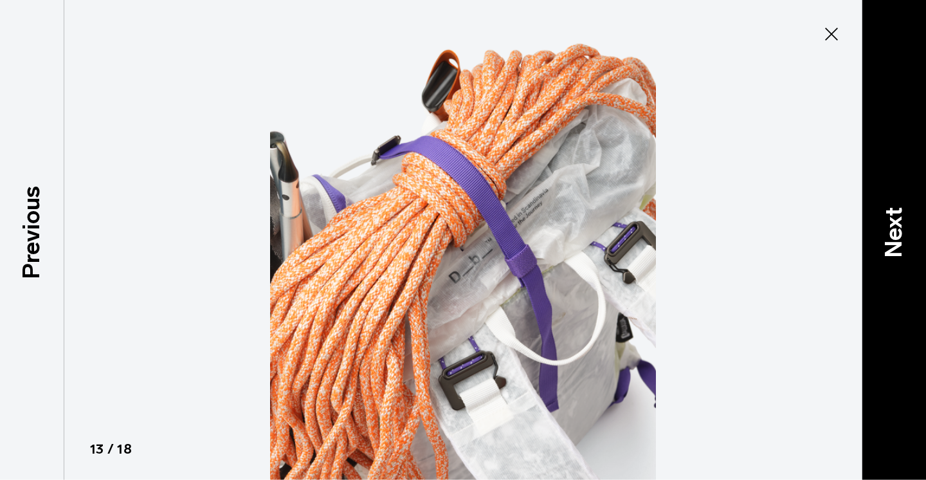
click at [886, 219] on p "Next" at bounding box center [893, 231] width 35 height 51
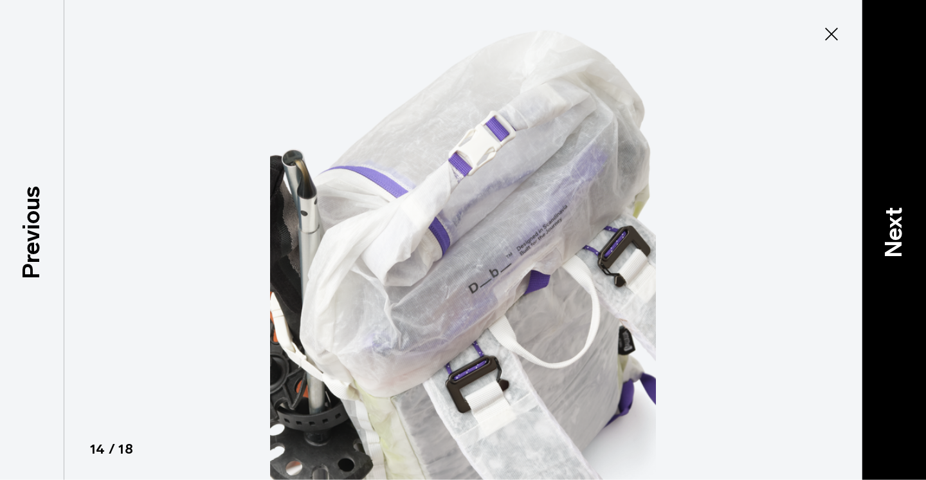
click at [886, 219] on p "Next" at bounding box center [893, 231] width 35 height 51
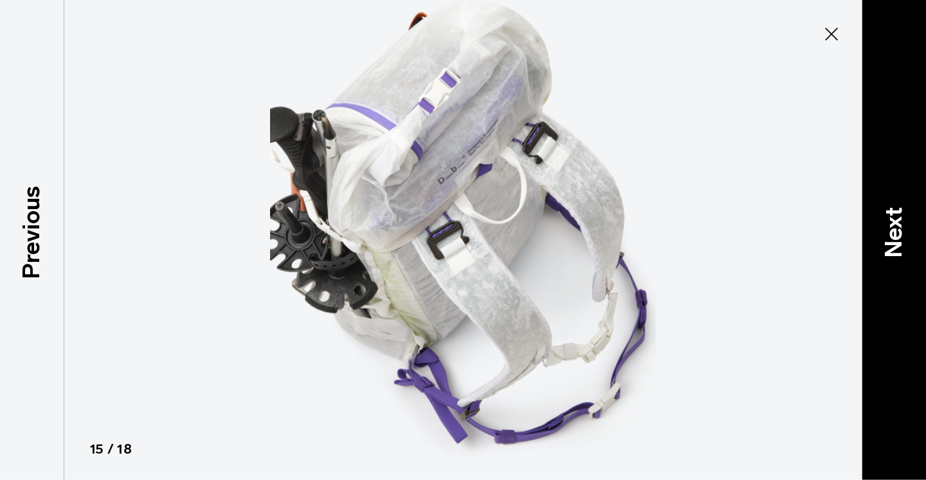
click at [886, 219] on p "Next" at bounding box center [893, 231] width 35 height 51
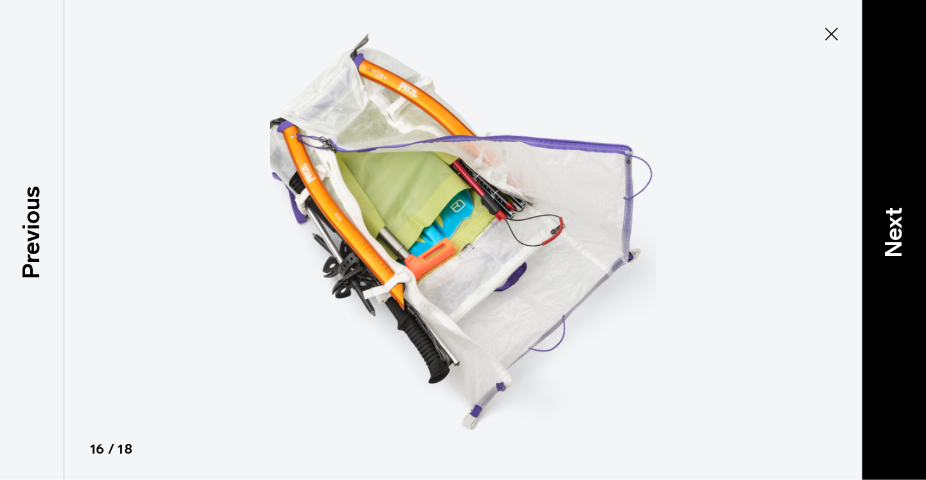
click at [886, 219] on p "Next" at bounding box center [893, 231] width 35 height 51
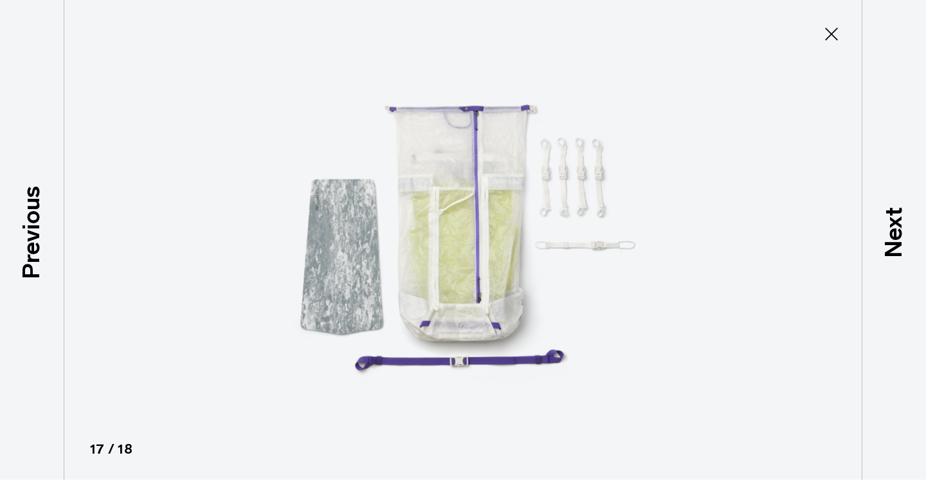
click at [831, 30] on icon at bounding box center [831, 34] width 21 height 21
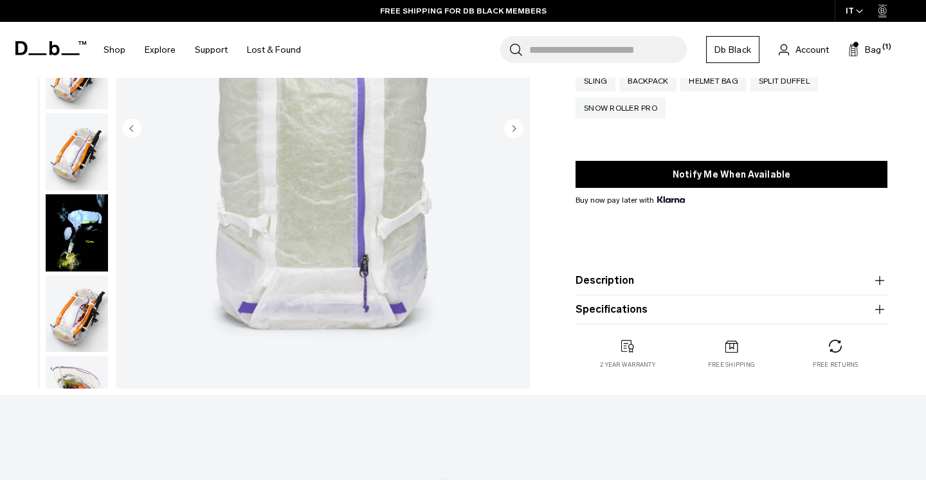
scroll to position [559, 0]
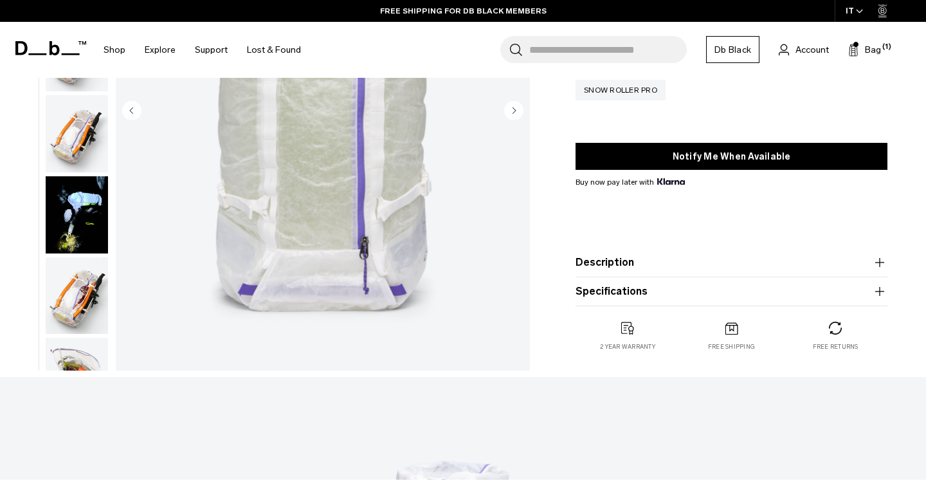
click at [621, 269] on button "Description" at bounding box center [731, 262] width 312 height 15
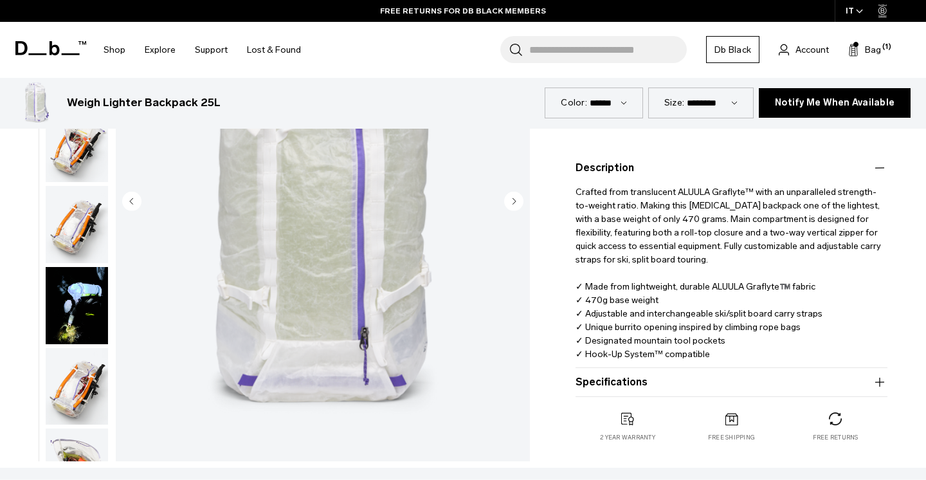
scroll to position [694, 0]
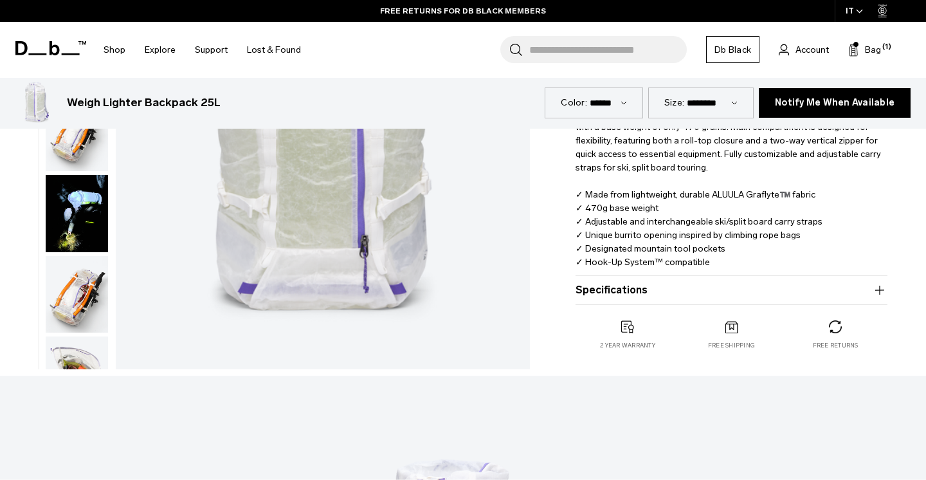
click at [578, 285] on button "Specifications" at bounding box center [731, 289] width 312 height 15
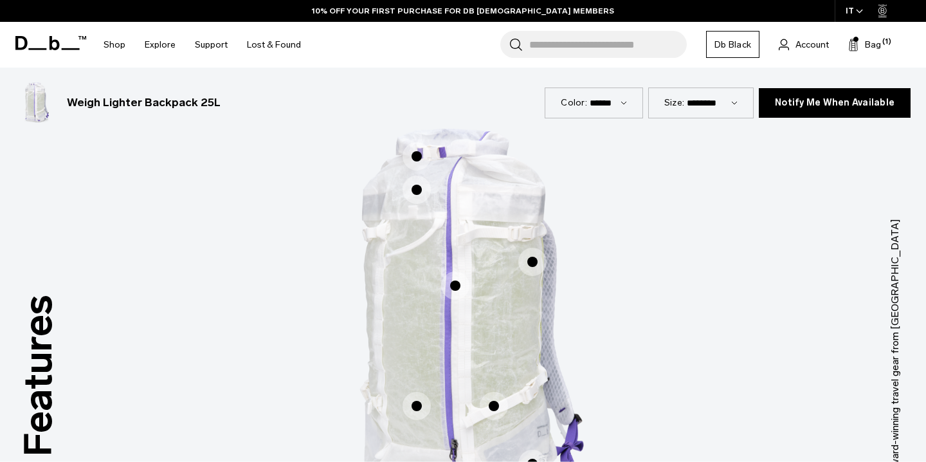
scroll to position [1072, 0]
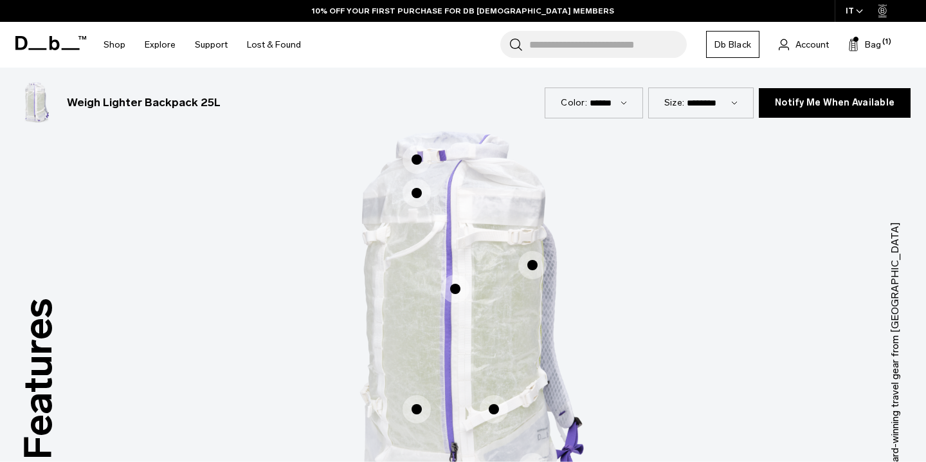
click at [415, 157] on span "1 / 3" at bounding box center [416, 159] width 28 height 28
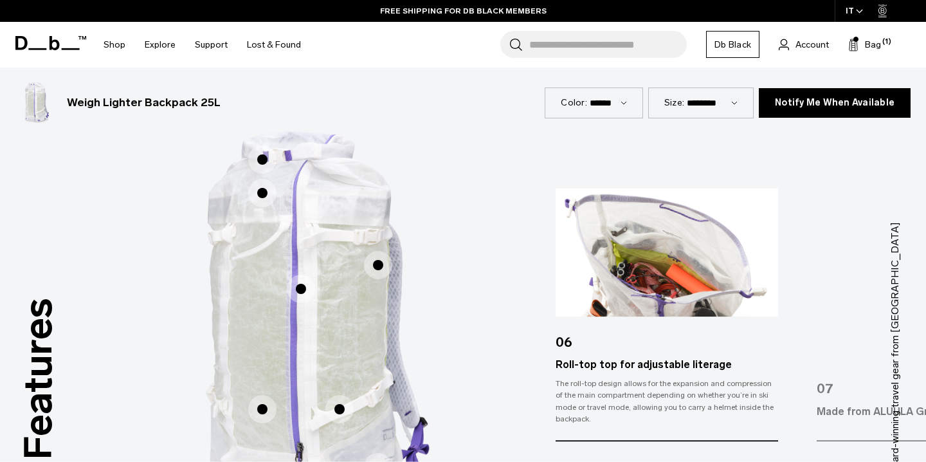
click at [264, 196] on span "1 / 3" at bounding box center [262, 193] width 28 height 28
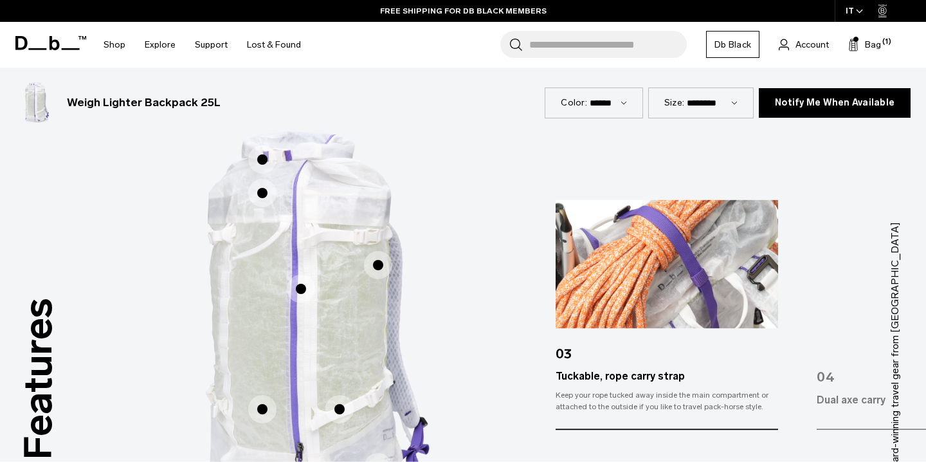
click at [375, 260] on span "1 / 3" at bounding box center [378, 265] width 28 height 28
click at [381, 272] on span "1 / 3" at bounding box center [378, 265] width 28 height 28
click at [872, 406] on div "Dual axe carry" at bounding box center [927, 399] width 222 height 15
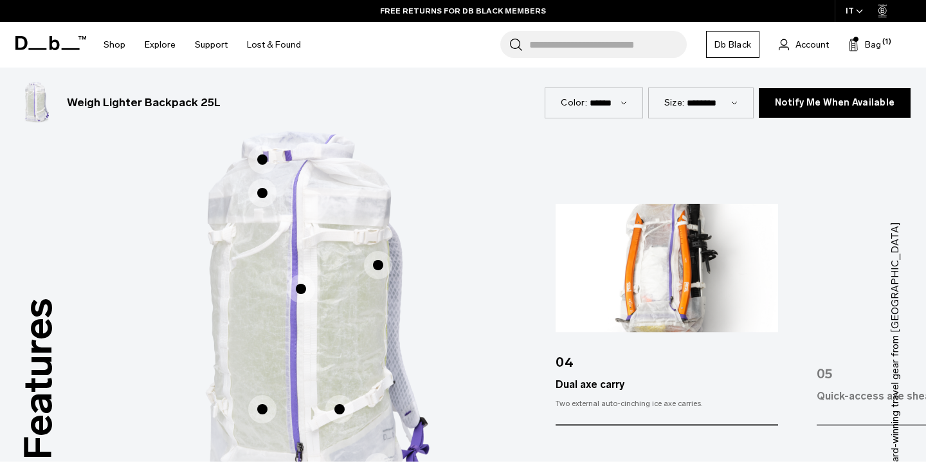
click at [857, 402] on div "Quick-access axe sheath" at bounding box center [927, 395] width 222 height 15
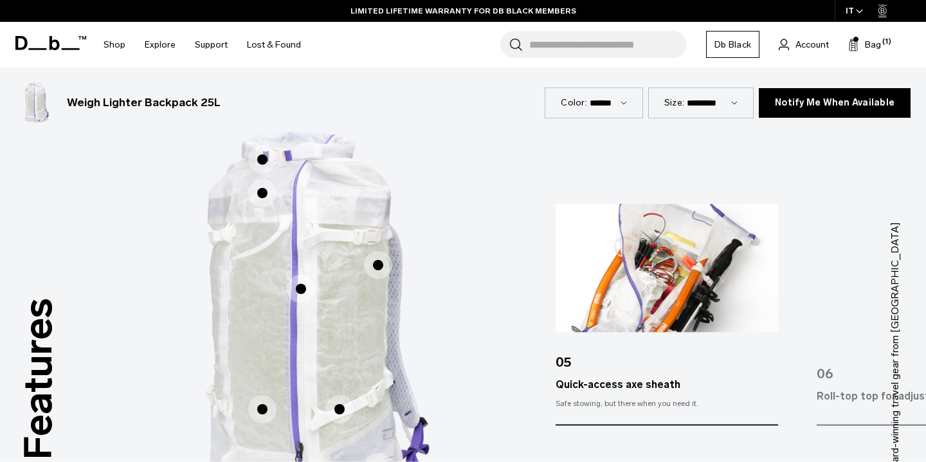
click at [854, 398] on div "Roll-top top for adjustable literage" at bounding box center [927, 395] width 222 height 15
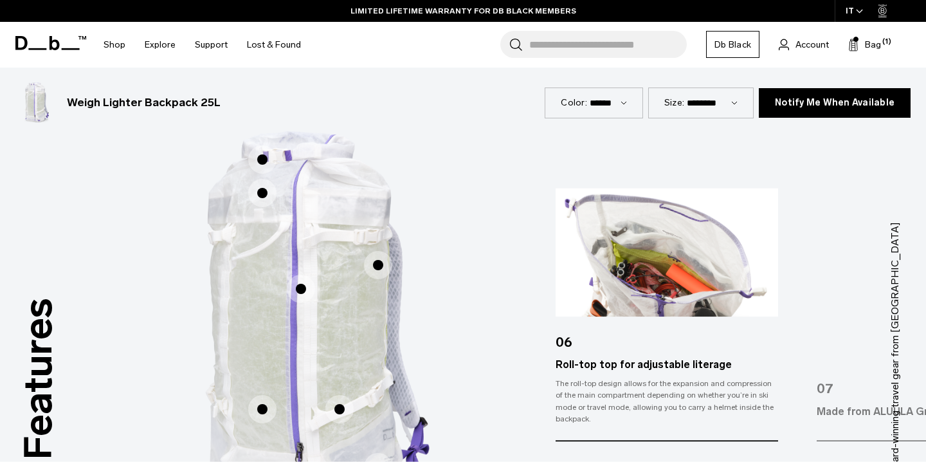
click at [850, 415] on div "Made from ALUULA Graflyte™️" at bounding box center [927, 411] width 222 height 15
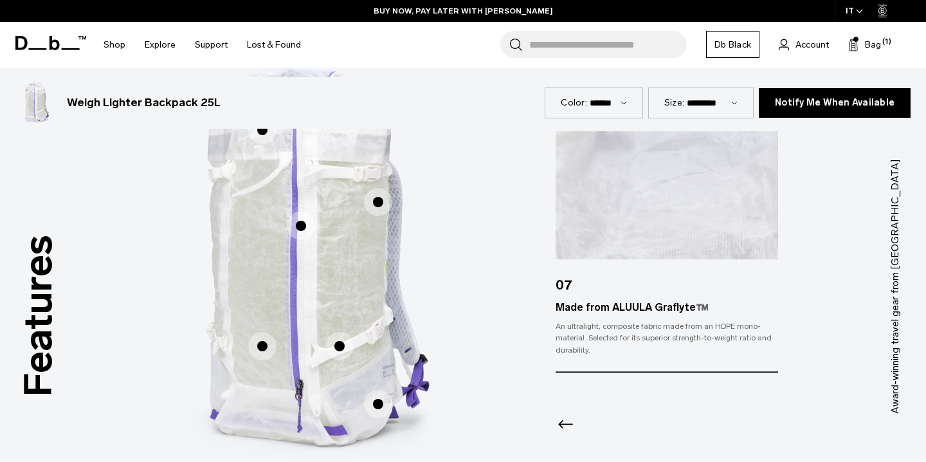
scroll to position [1136, 0]
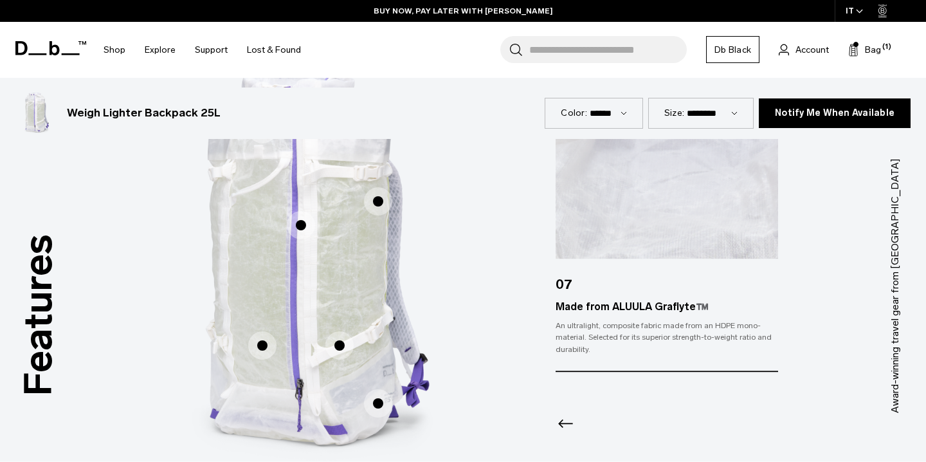
click at [264, 348] on span "1 / 3" at bounding box center [262, 345] width 28 height 28
click at [347, 355] on span "1 / 3" at bounding box center [339, 345] width 28 height 28
click at [344, 351] on span "1 / 3" at bounding box center [339, 345] width 28 height 28
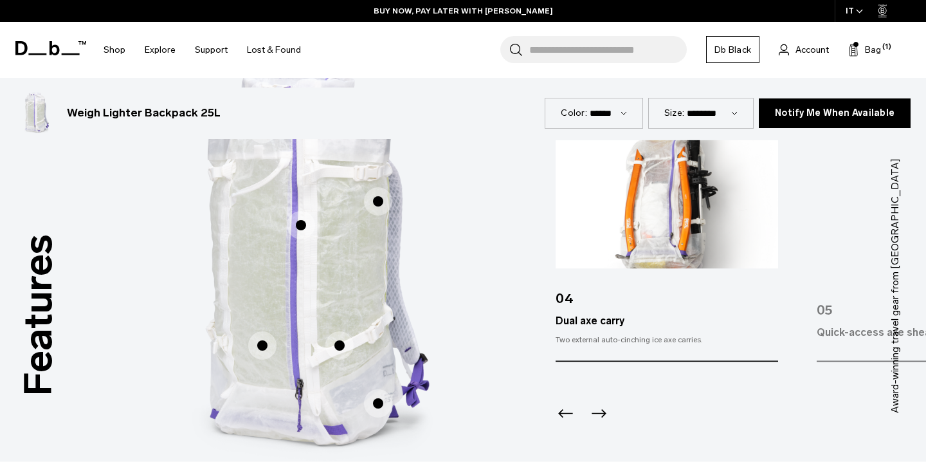
click at [562, 411] on icon "Previous slide" at bounding box center [565, 413] width 21 height 21
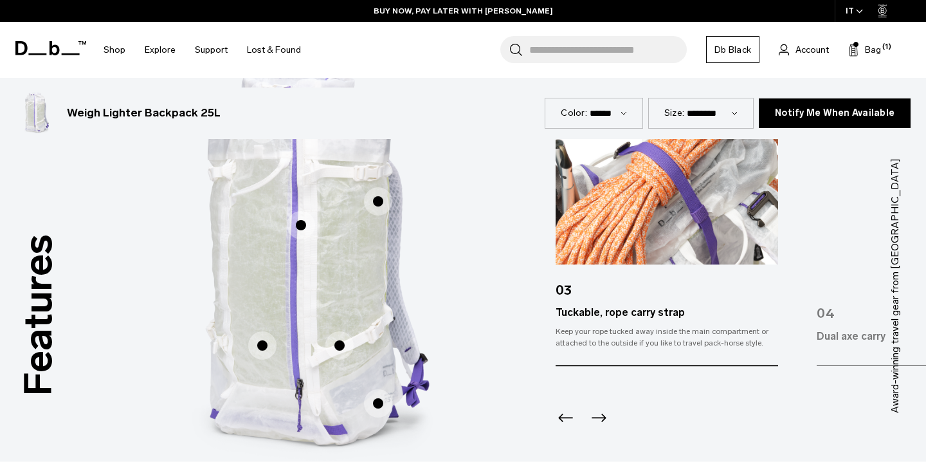
click at [562, 411] on icon "Previous slide" at bounding box center [565, 417] width 21 height 21
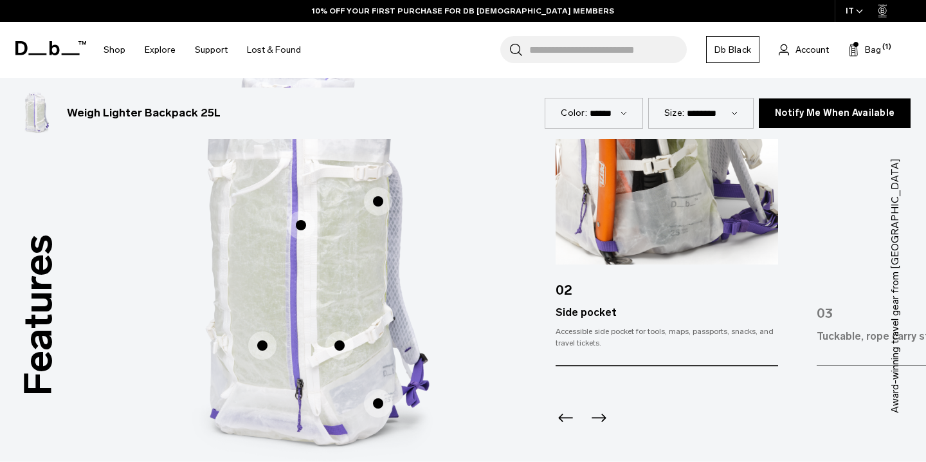
click at [562, 411] on icon "Previous slide" at bounding box center [565, 417] width 21 height 21
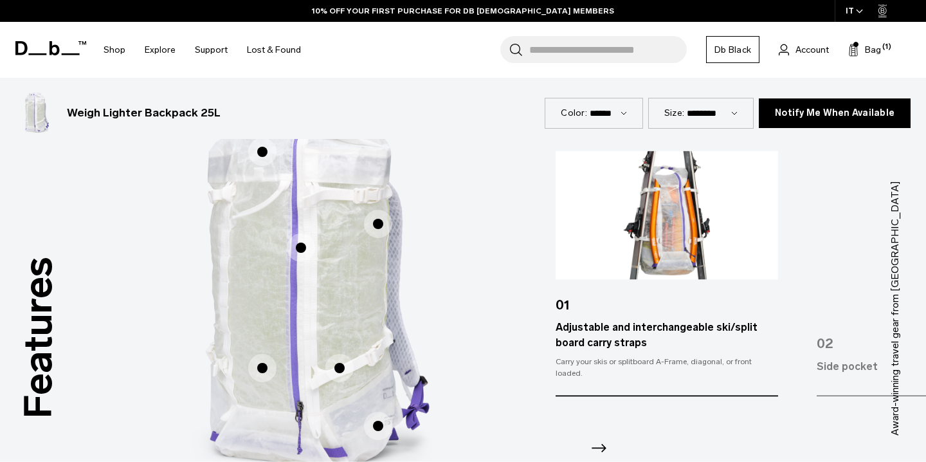
scroll to position [1113, 0]
click at [597, 440] on icon "Next slide" at bounding box center [598, 447] width 21 height 21
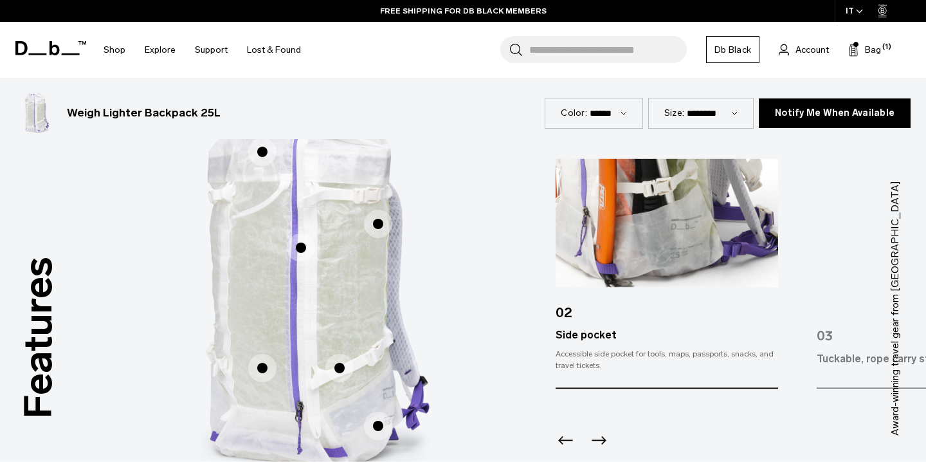
click at [597, 440] on icon "Next slide" at bounding box center [598, 439] width 15 height 8
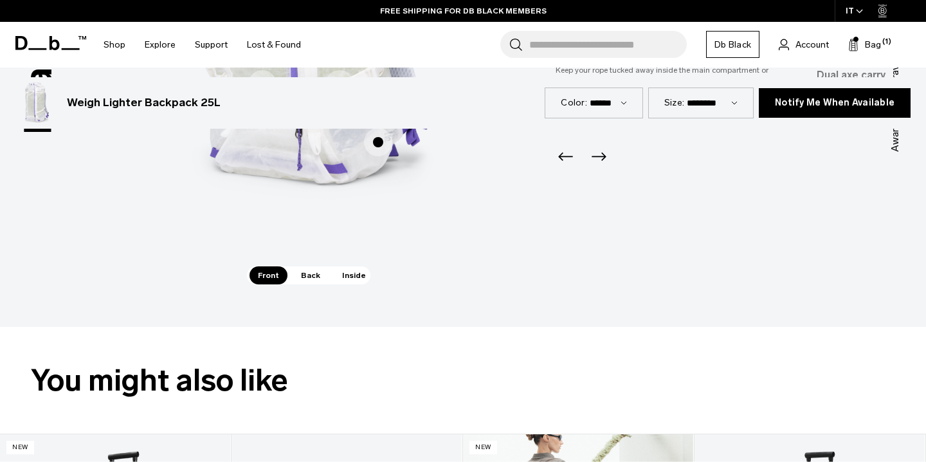
scroll to position [1355, 0]
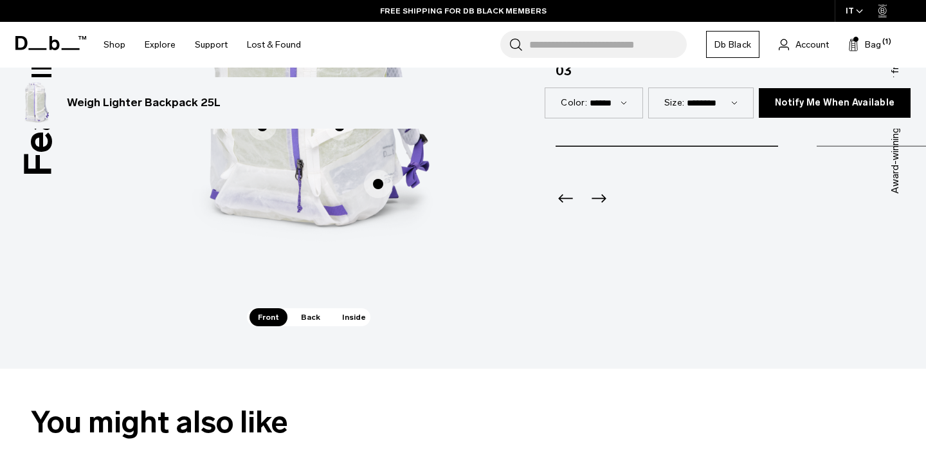
click at [313, 318] on span "Back" at bounding box center [310, 317] width 36 height 18
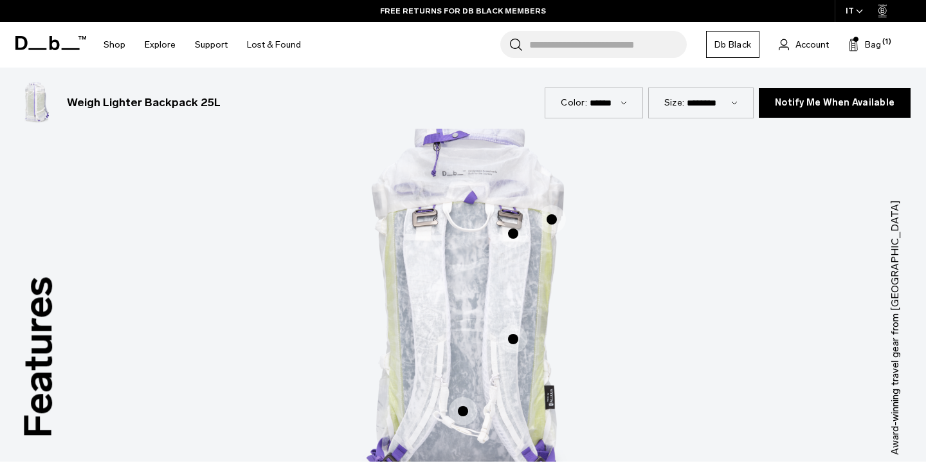
scroll to position [1107, 0]
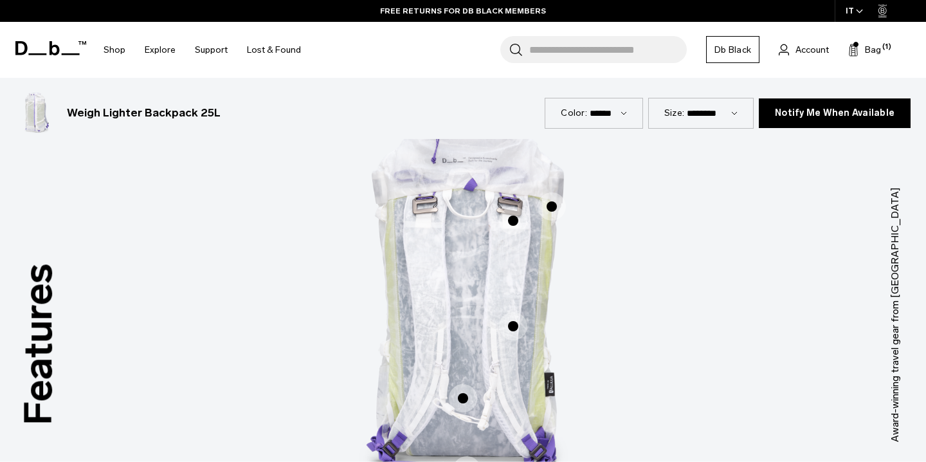
click at [513, 214] on span "2 / 3" at bounding box center [513, 220] width 28 height 28
click at [548, 199] on span "2 / 3" at bounding box center [551, 206] width 28 height 28
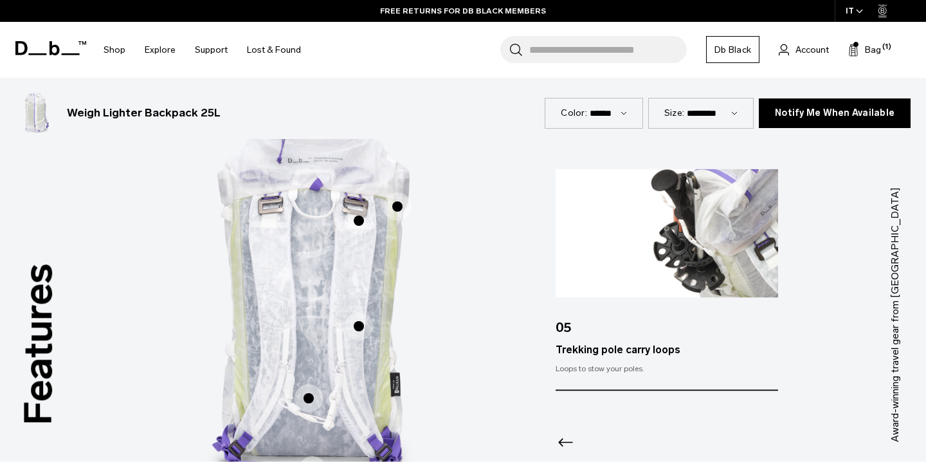
click at [564, 438] on icon "Previous slide" at bounding box center [565, 442] width 21 height 21
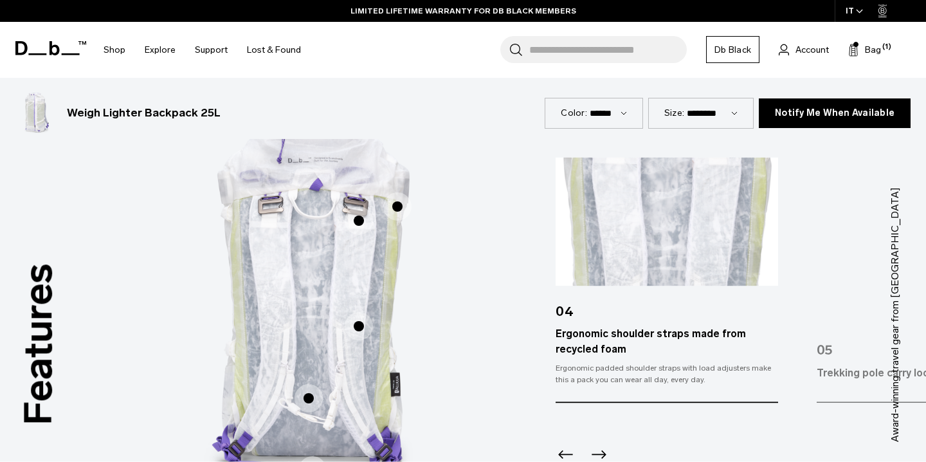
click at [565, 439] on div at bounding box center [666, 436] width 222 height 69
click at [565, 451] on icon "Previous slide" at bounding box center [565, 454] width 21 height 21
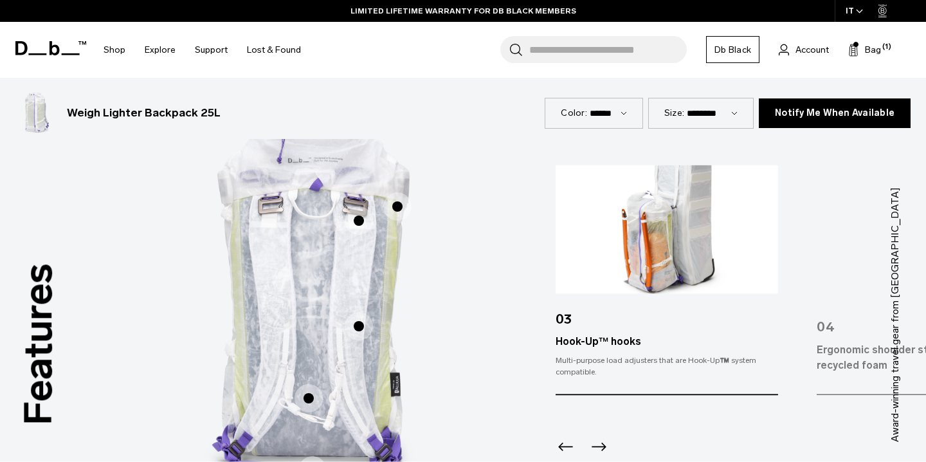
click at [565, 445] on icon "Previous slide" at bounding box center [565, 446] width 21 height 21
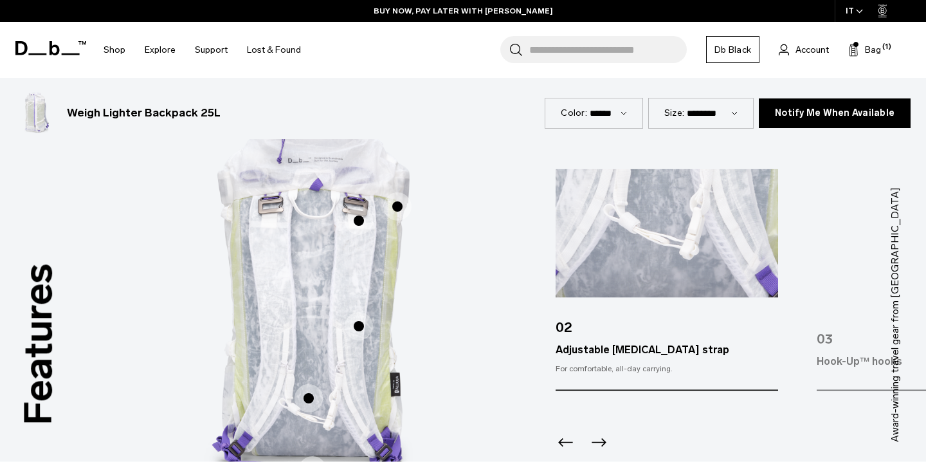
click at [565, 445] on icon "Previous slide" at bounding box center [565, 442] width 21 height 21
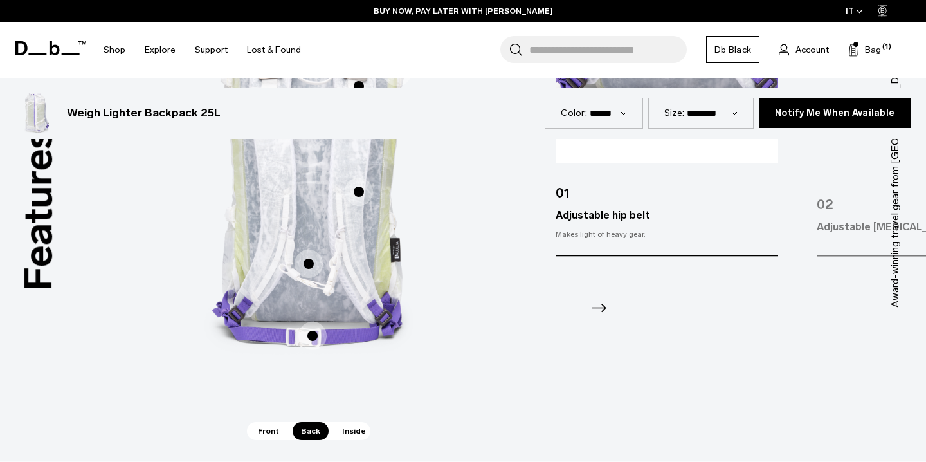
scroll to position [1281, 0]
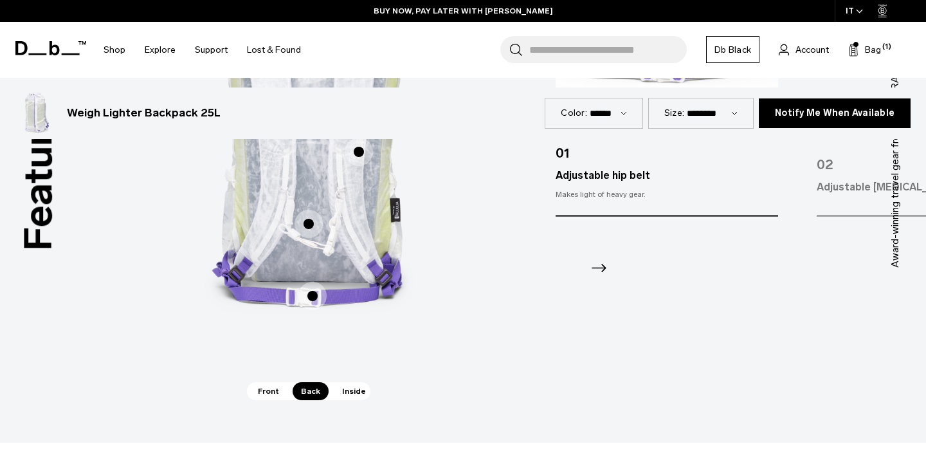
click at [352, 395] on span "Inside" at bounding box center [354, 391] width 40 height 18
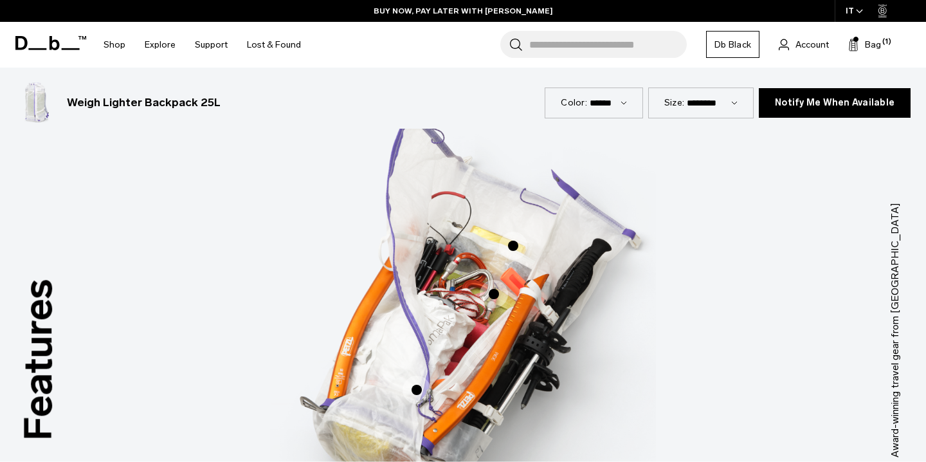
scroll to position [1048, 0]
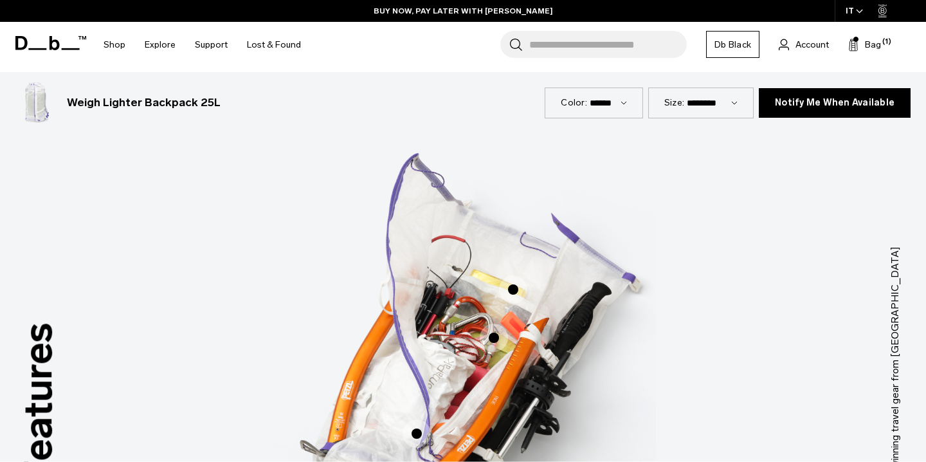
click at [515, 283] on span "3 / 3" at bounding box center [513, 289] width 28 height 28
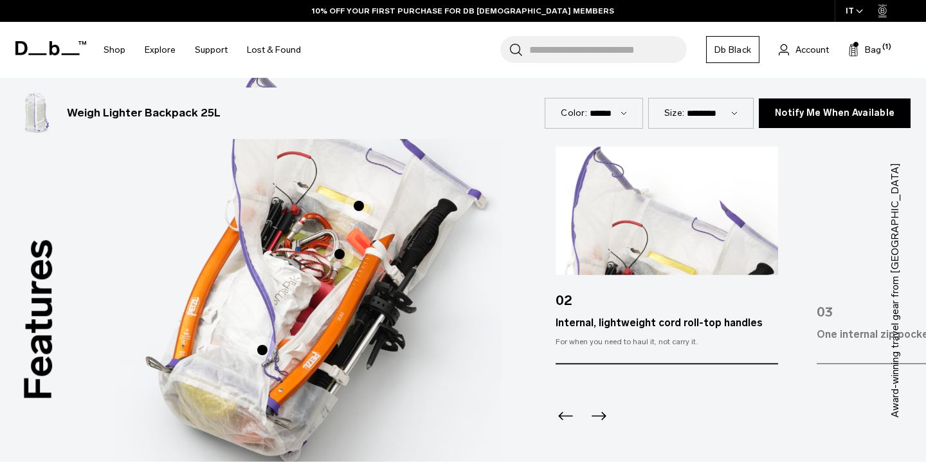
scroll to position [1132, 0]
click at [560, 419] on icon "Previous slide" at bounding box center [565, 415] width 21 height 21
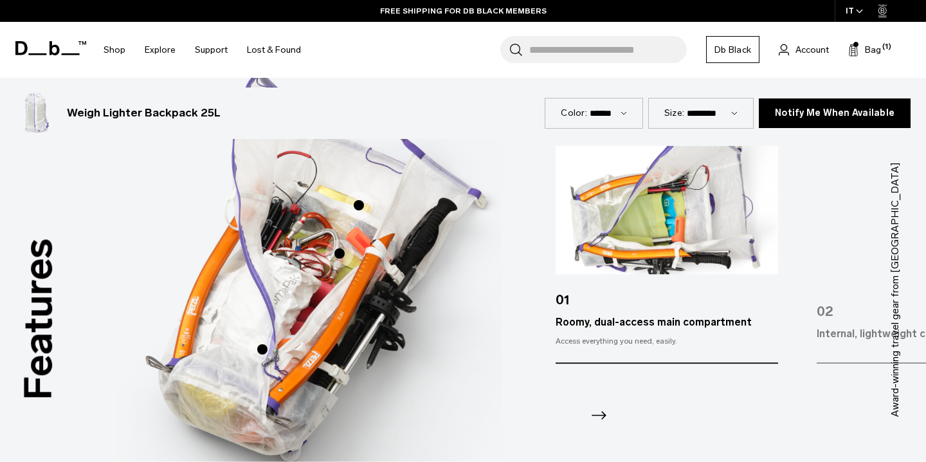
click at [602, 415] on icon "Next slide" at bounding box center [598, 415] width 15 height 8
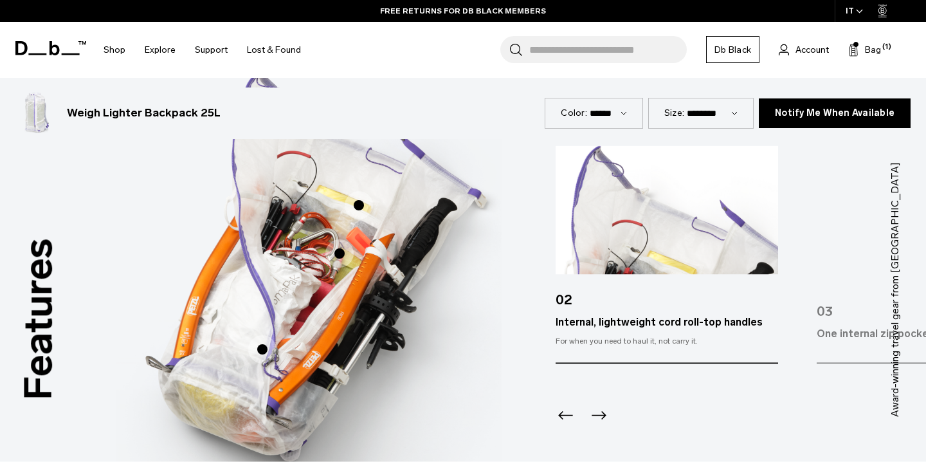
click at [600, 414] on icon "Next slide" at bounding box center [598, 415] width 21 height 21
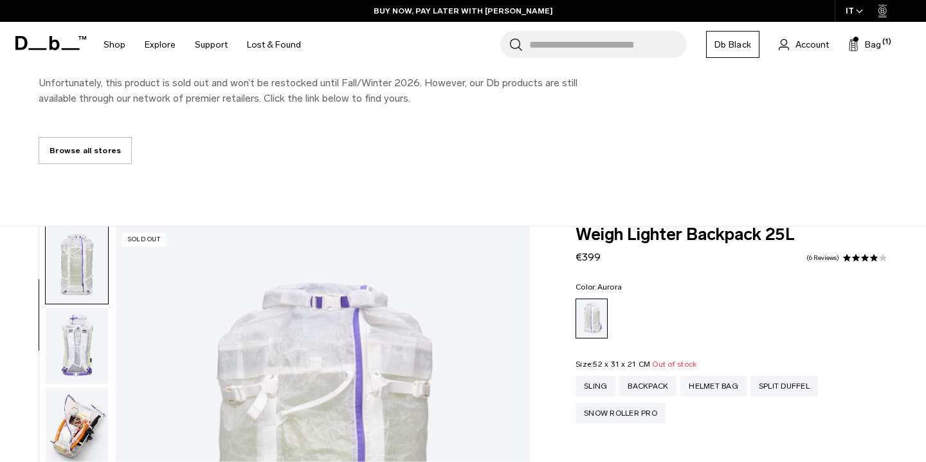
scroll to position [184, 0]
